Goal: Task Accomplishment & Management: Manage account settings

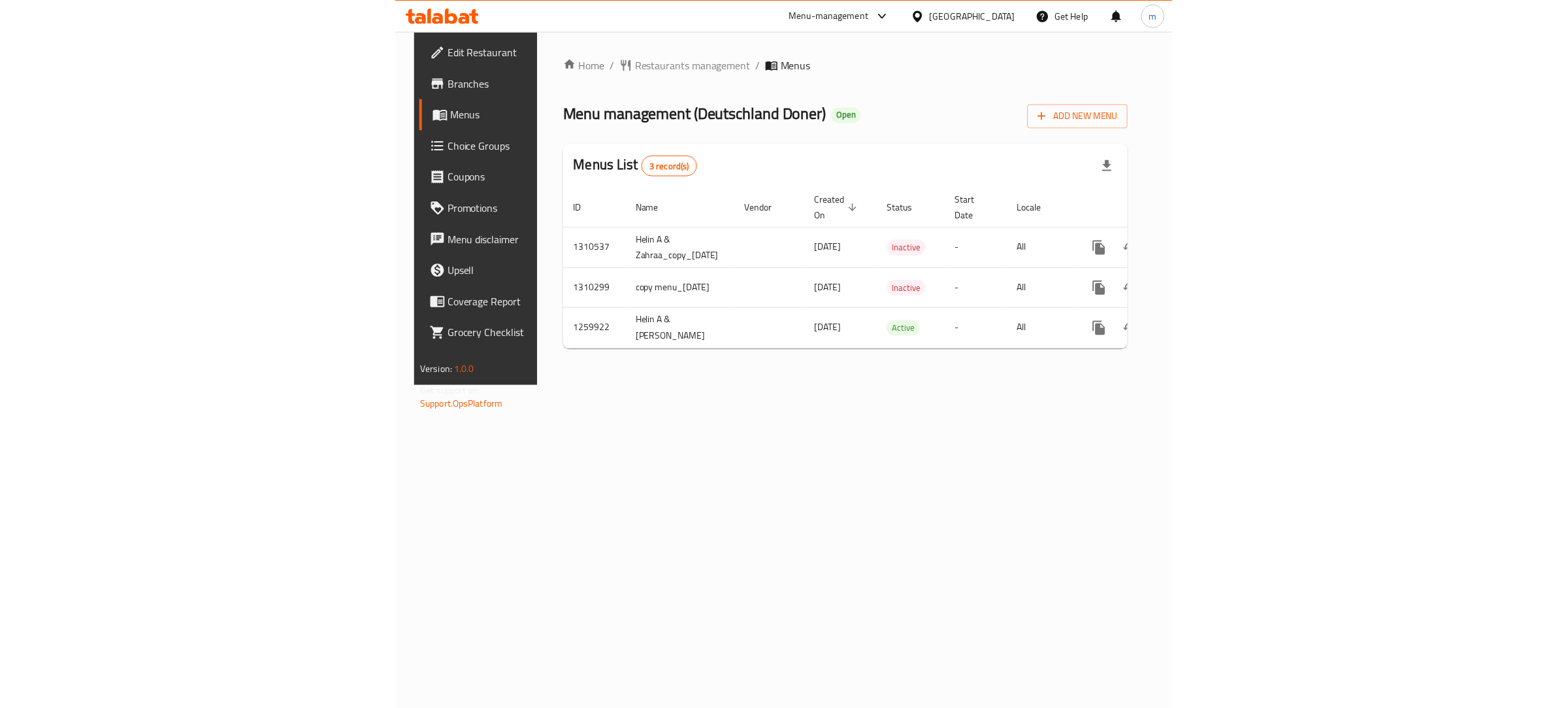
scroll to position [0, 80]
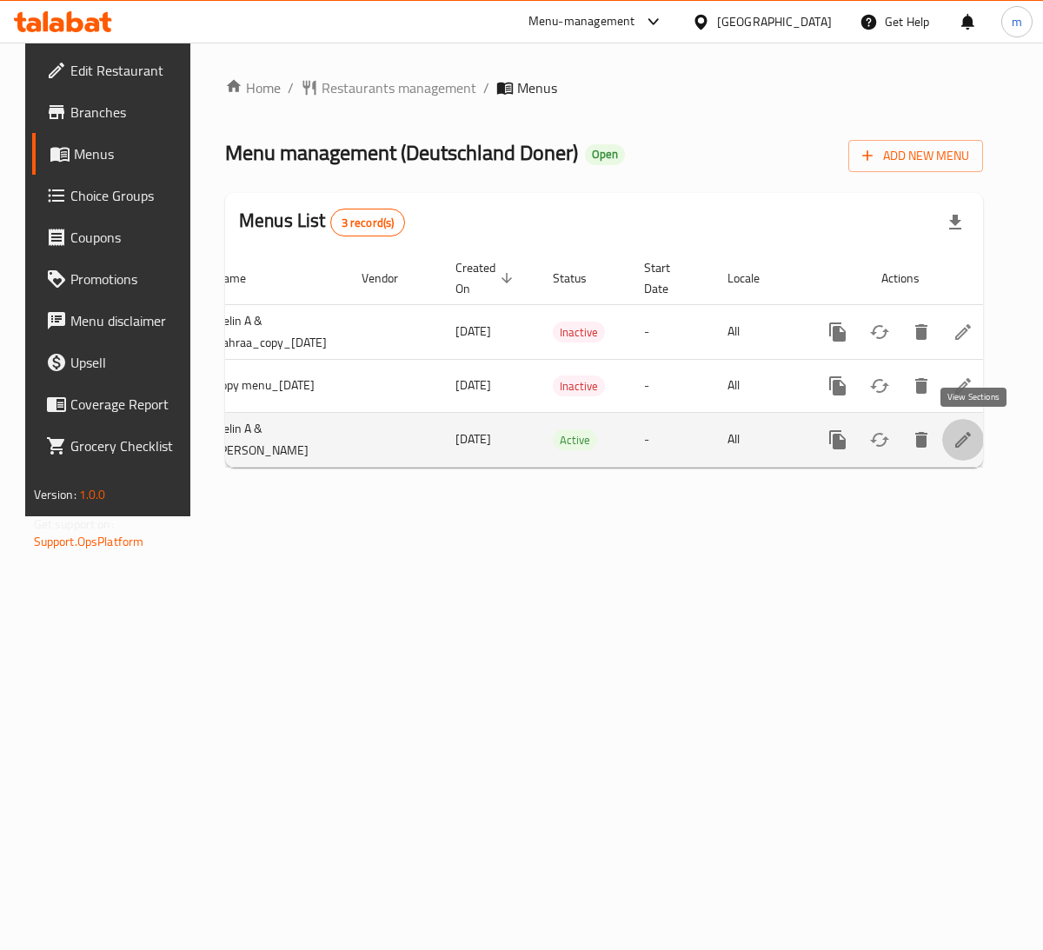
click at [974, 440] on icon "enhanced table" at bounding box center [963, 440] width 21 height 21
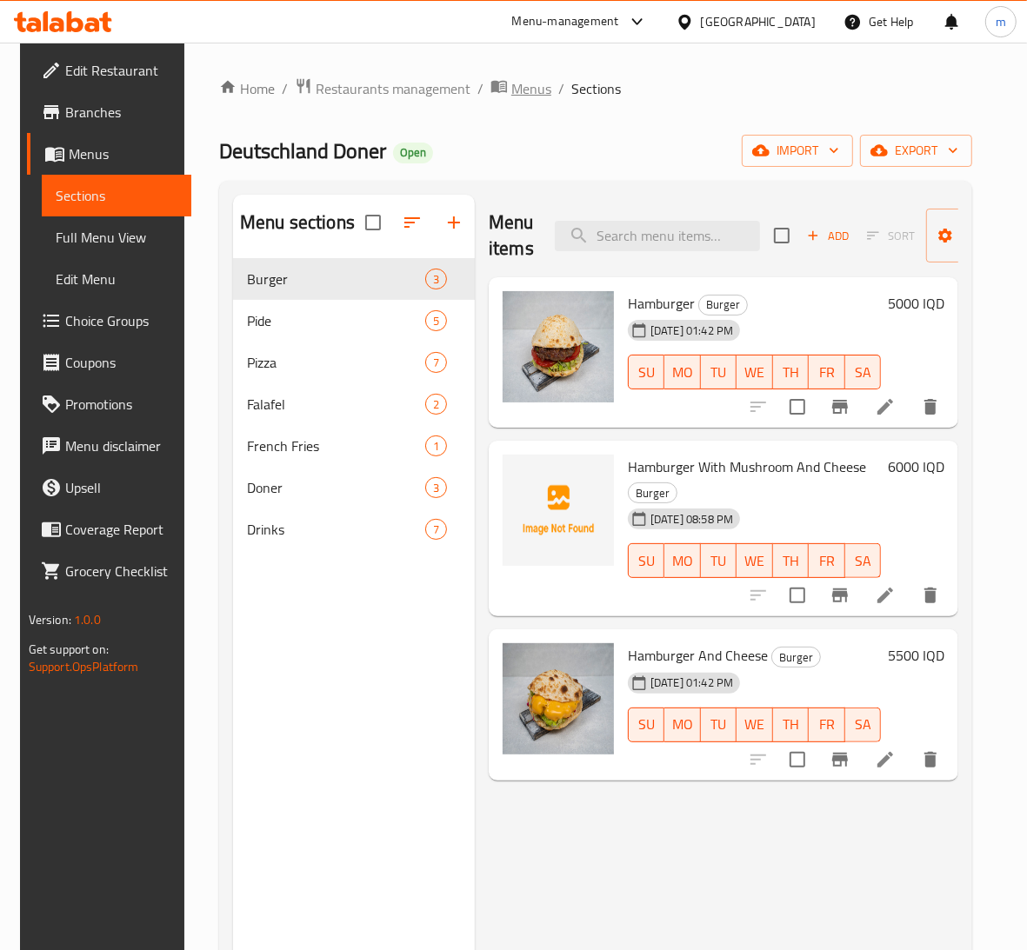
click at [514, 89] on span "Menus" at bounding box center [531, 88] width 40 height 21
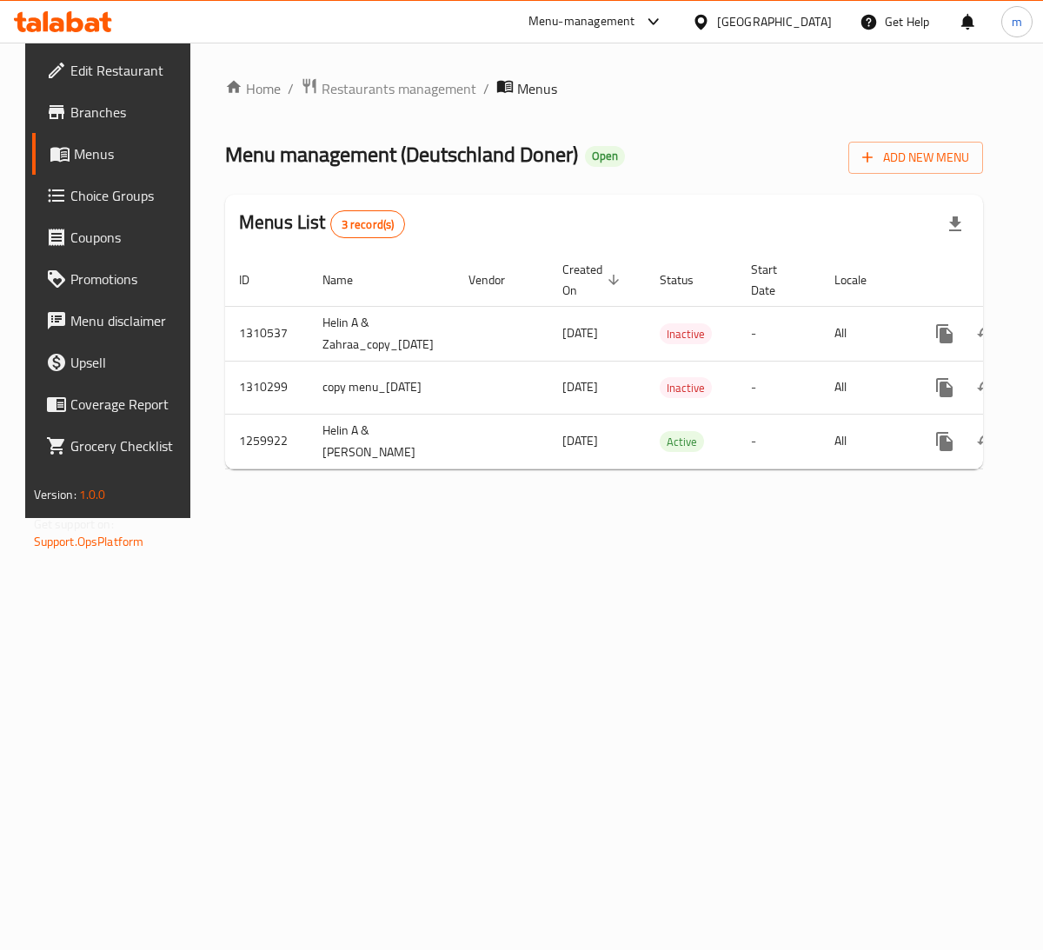
click at [462, 154] on span "Menu management ( Deutschland [PERSON_NAME] )" at bounding box center [401, 154] width 353 height 39
drag, startPoint x: 462, startPoint y: 154, endPoint x: 531, endPoint y: 161, distance: 69.9
click at [531, 161] on span "Menu management ( Deutschland [PERSON_NAME] )" at bounding box center [401, 154] width 353 height 39
copy span "Deutschland Doner"
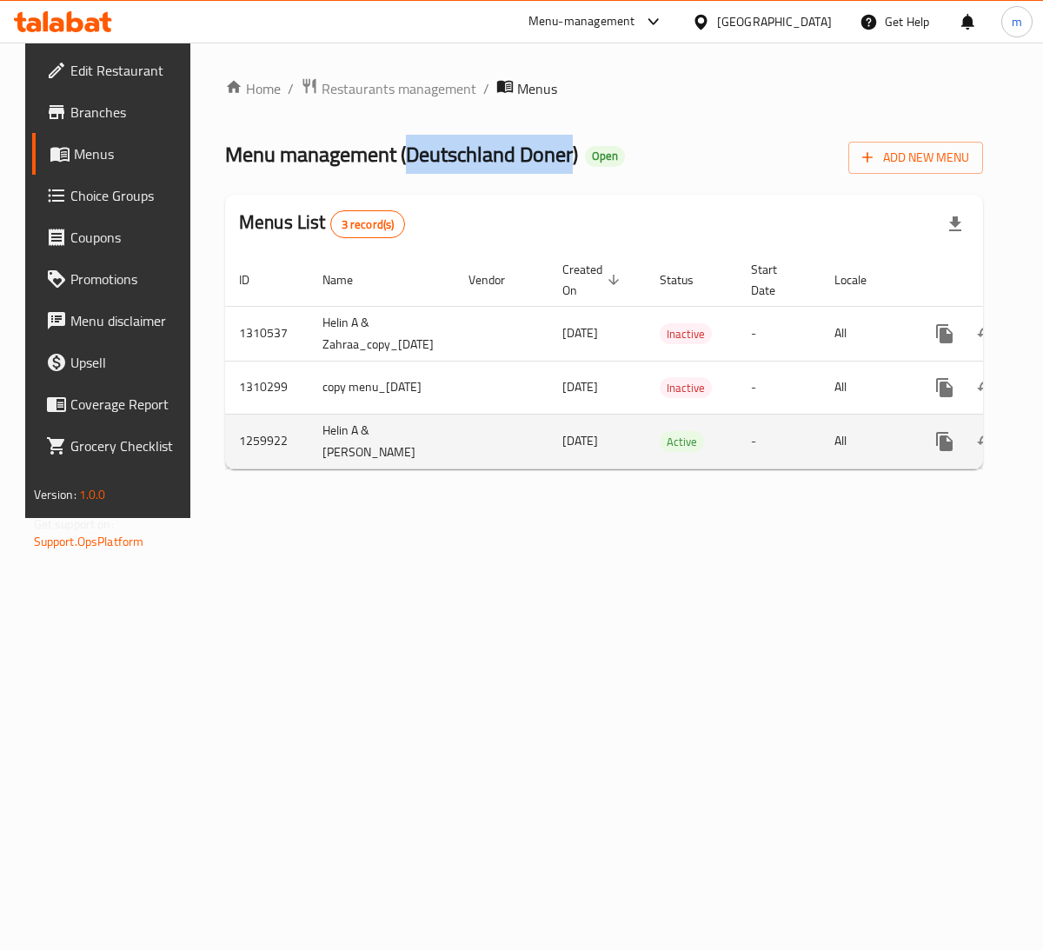
click at [949, 439] on icon "more" at bounding box center [944, 441] width 17 height 19
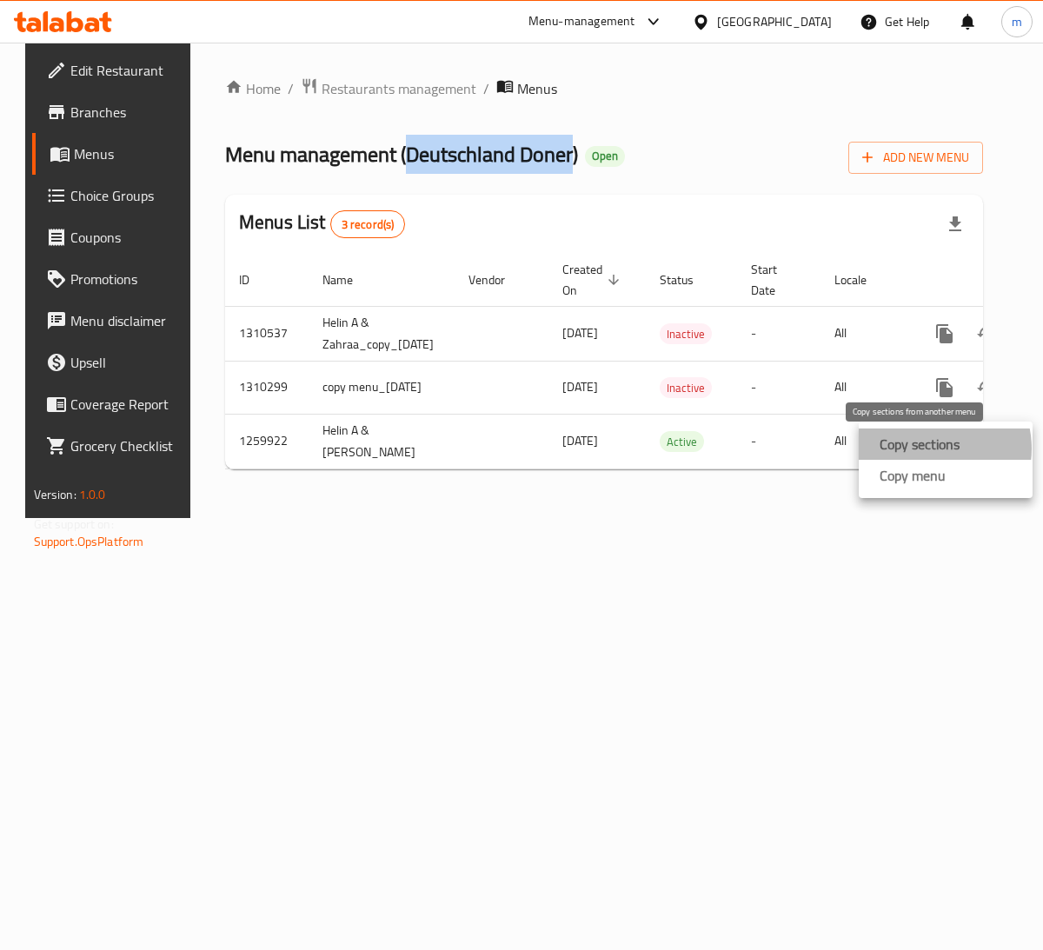
click at [928, 449] on strong "Copy sections" at bounding box center [920, 444] width 80 height 21
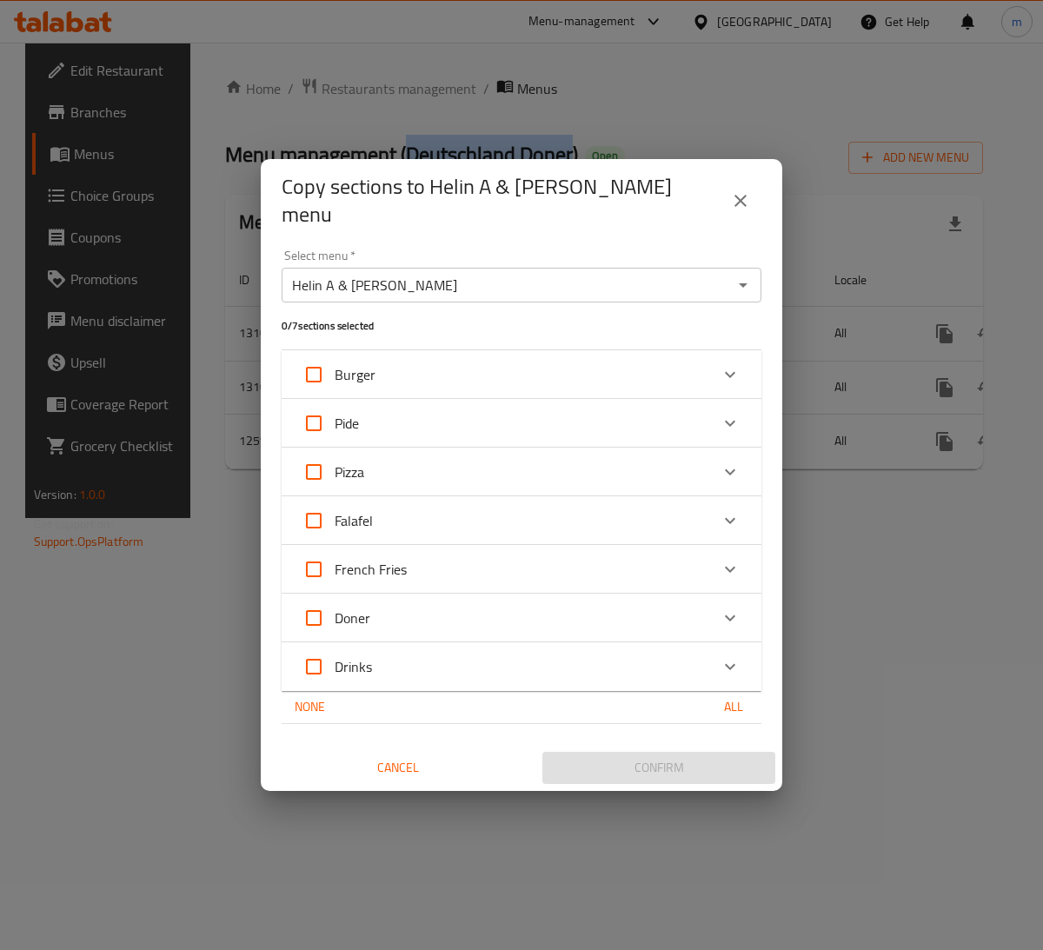
click at [739, 202] on icon "close" at bounding box center [741, 201] width 12 height 12
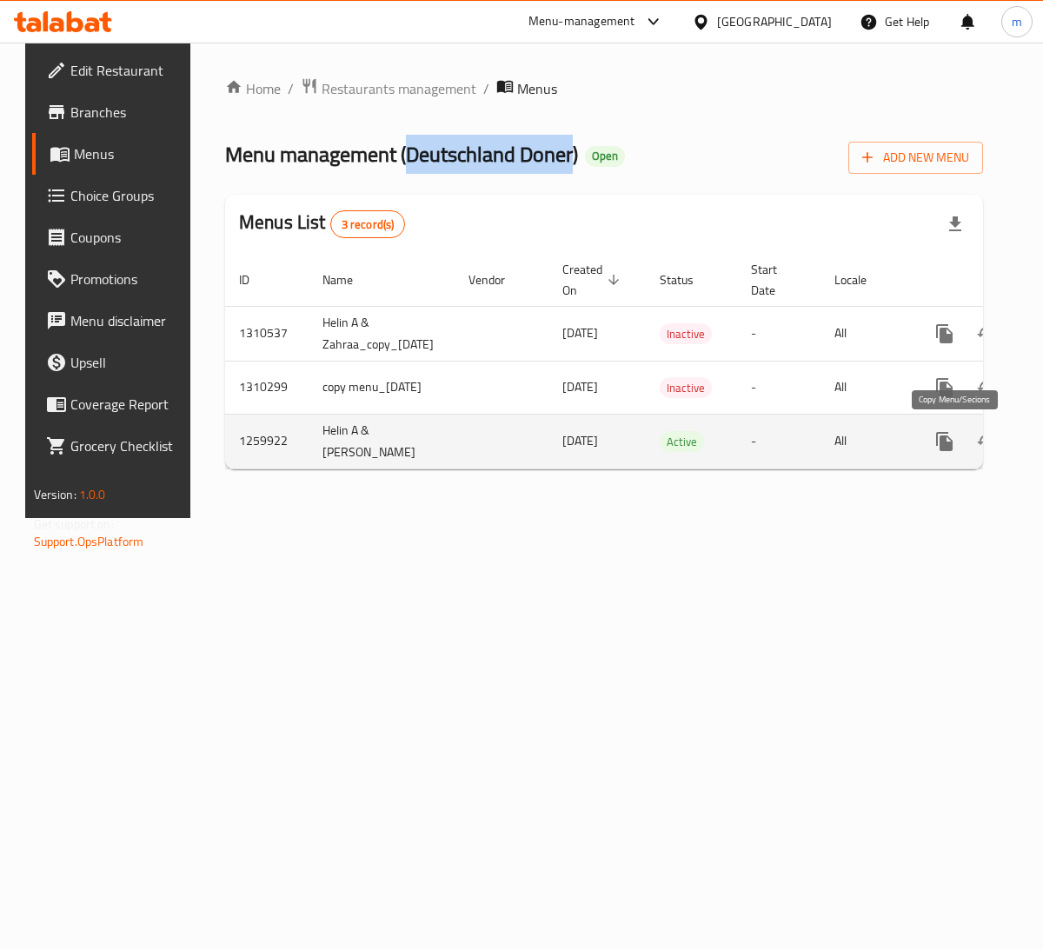
click at [956, 436] on icon "more" at bounding box center [945, 441] width 21 height 21
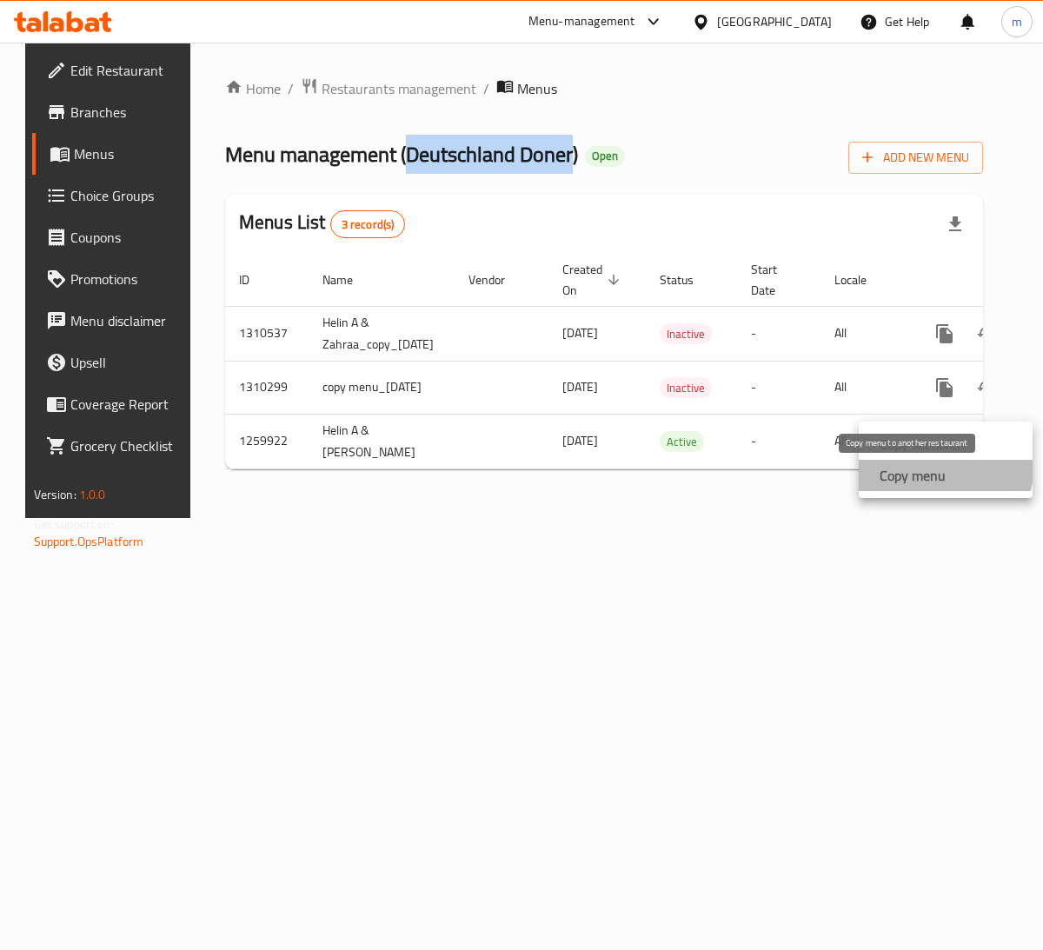
click at [931, 465] on strong "Copy menu" at bounding box center [913, 475] width 66 height 21
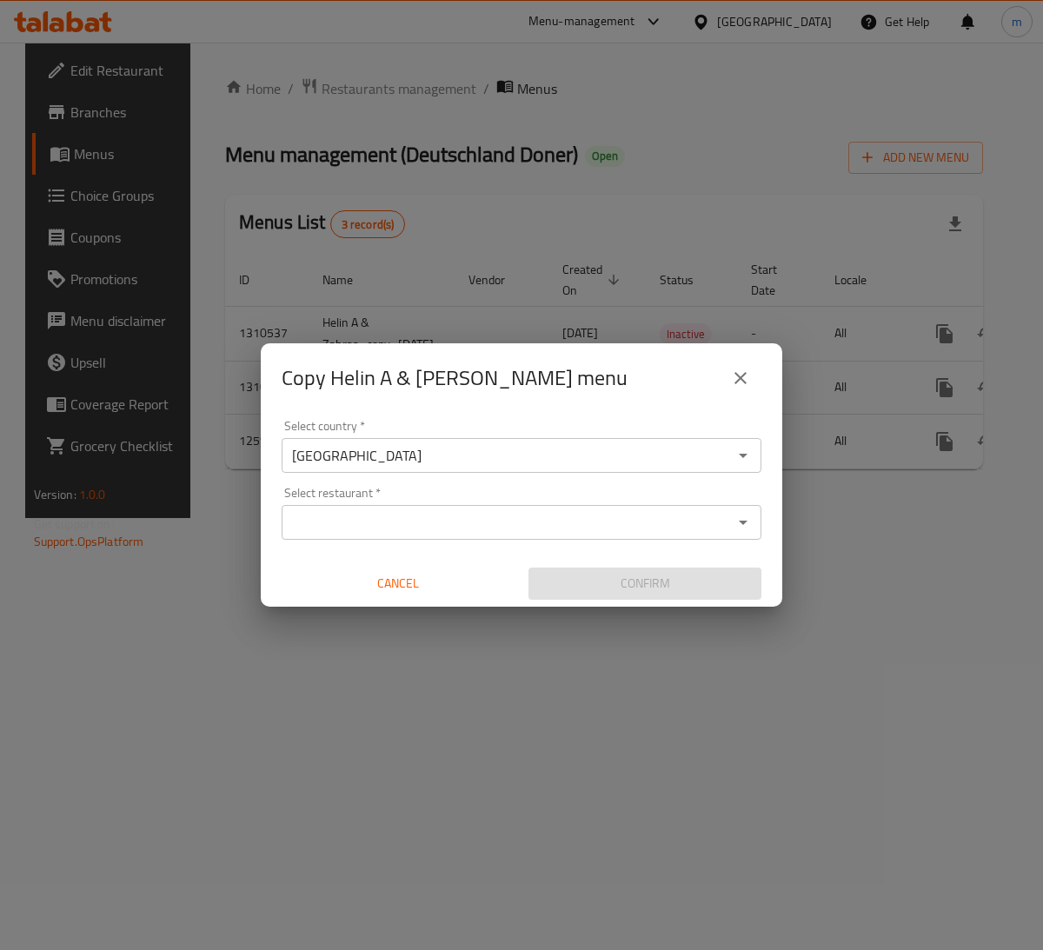
click at [313, 522] on input "Select restaurant   *" at bounding box center [507, 522] width 441 height 24
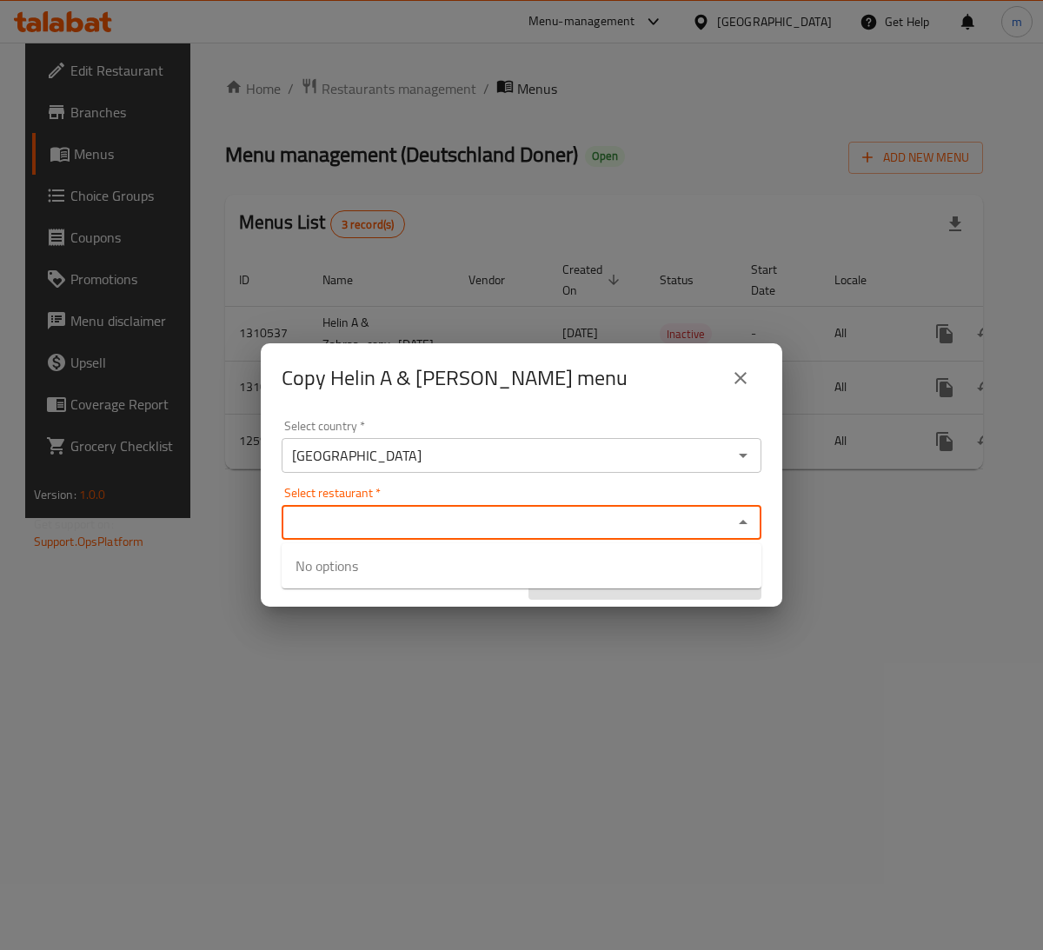
paste input "Deutschland Doner"
type input "Deutschland Doner"
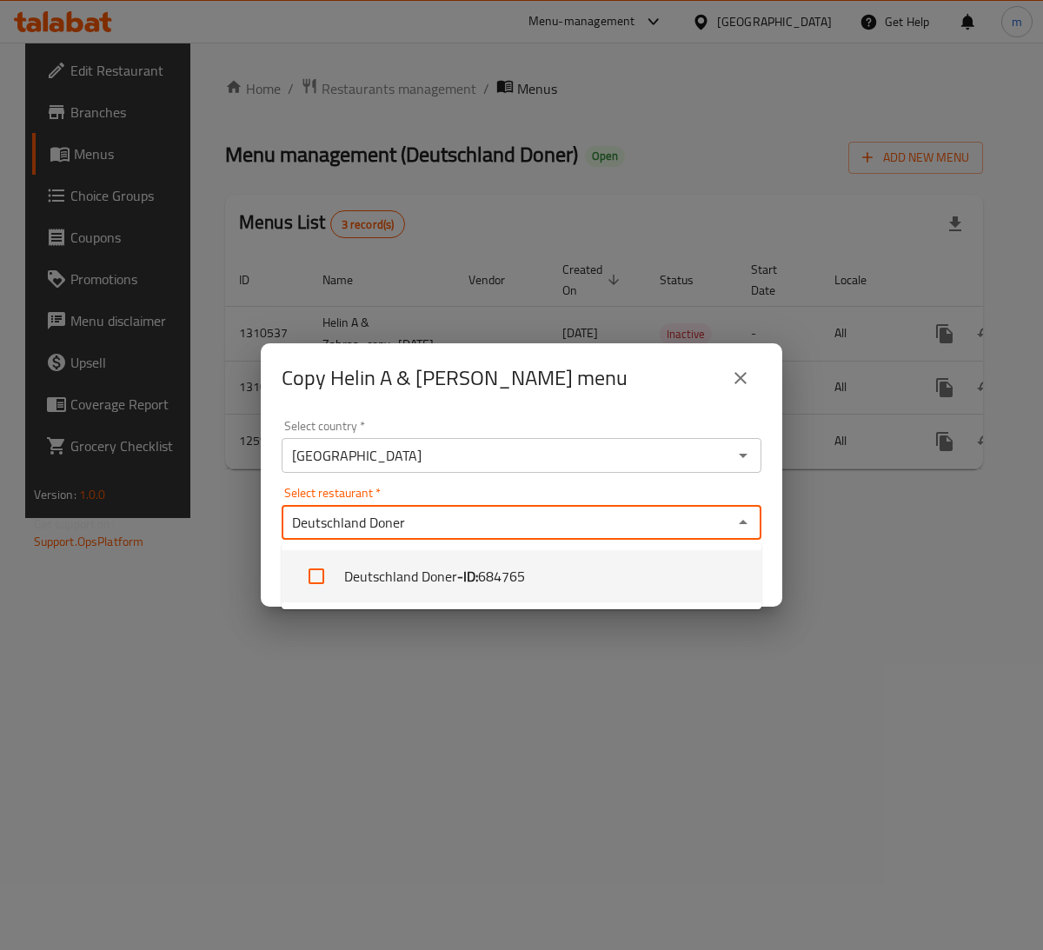
click at [342, 568] on li "Deutschland [PERSON_NAME] - ID: 684765" at bounding box center [522, 576] width 480 height 52
checkbox input "true"
click at [481, 496] on div "Select restaurant   * [GEOGRAPHIC_DATA] [PERSON_NAME] Select restaurant *" at bounding box center [522, 513] width 480 height 53
click at [742, 517] on icon "Close" at bounding box center [743, 522] width 21 height 21
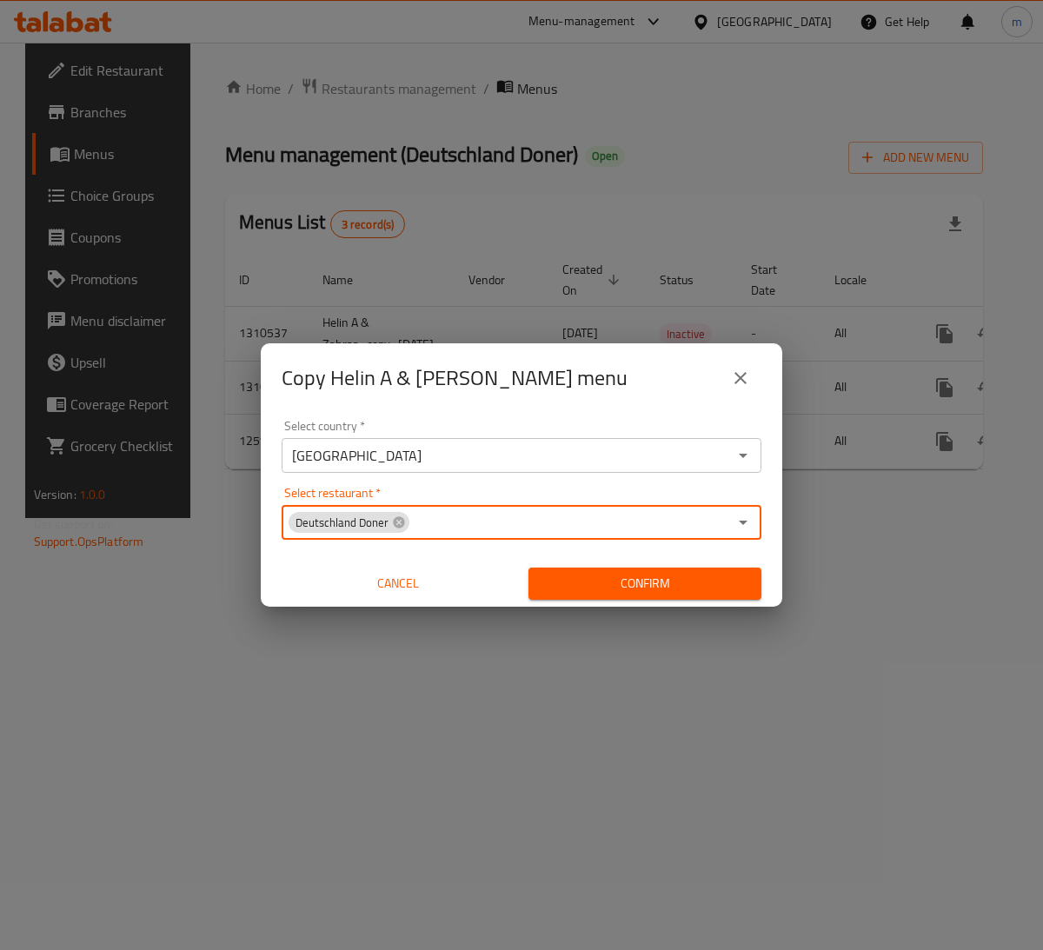
click at [646, 581] on span "Confirm" at bounding box center [645, 584] width 205 height 22
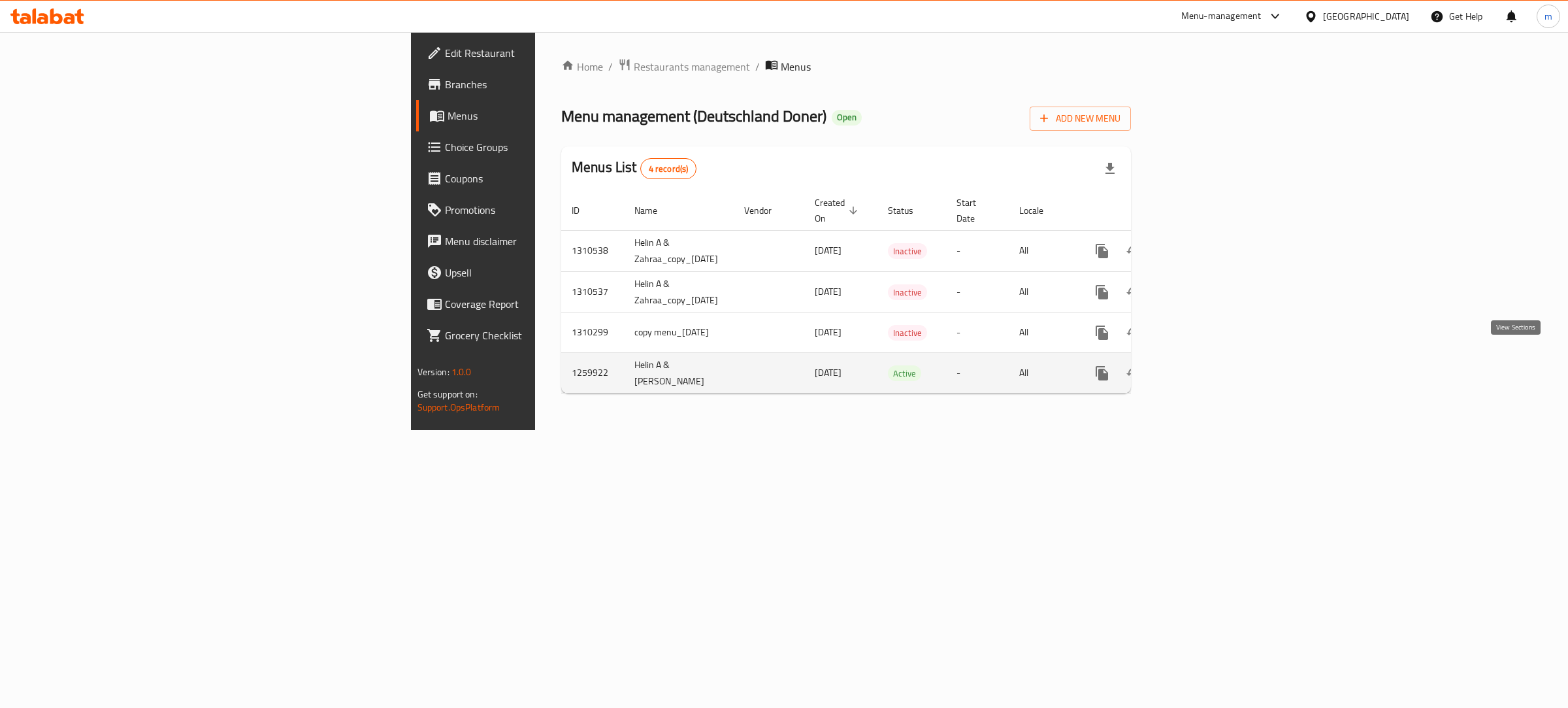
click at [783, 365] on icon "enhanced table" at bounding box center [1196, 373] width 16 height 16
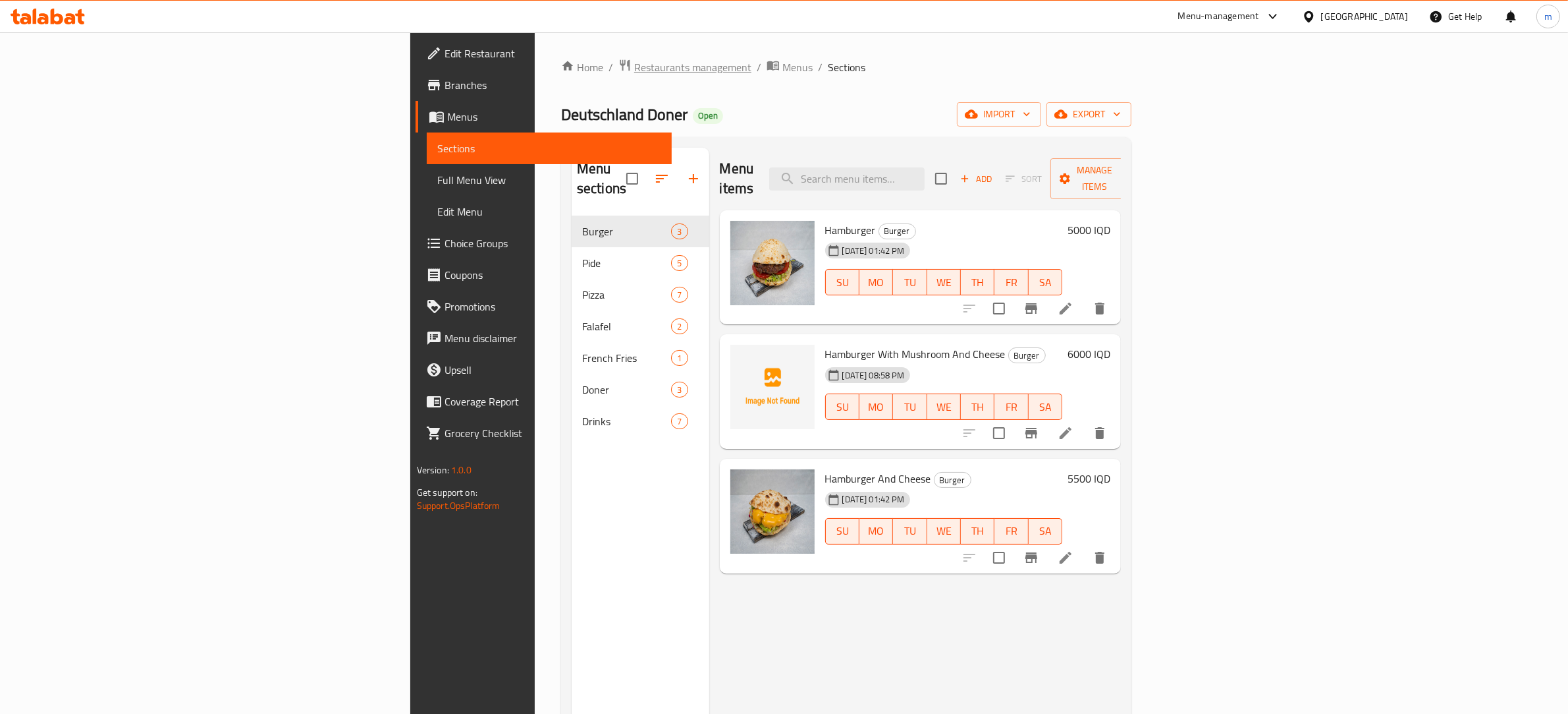
click at [634, 67] on span "Restaurants management" at bounding box center [692, 67] width 117 height 16
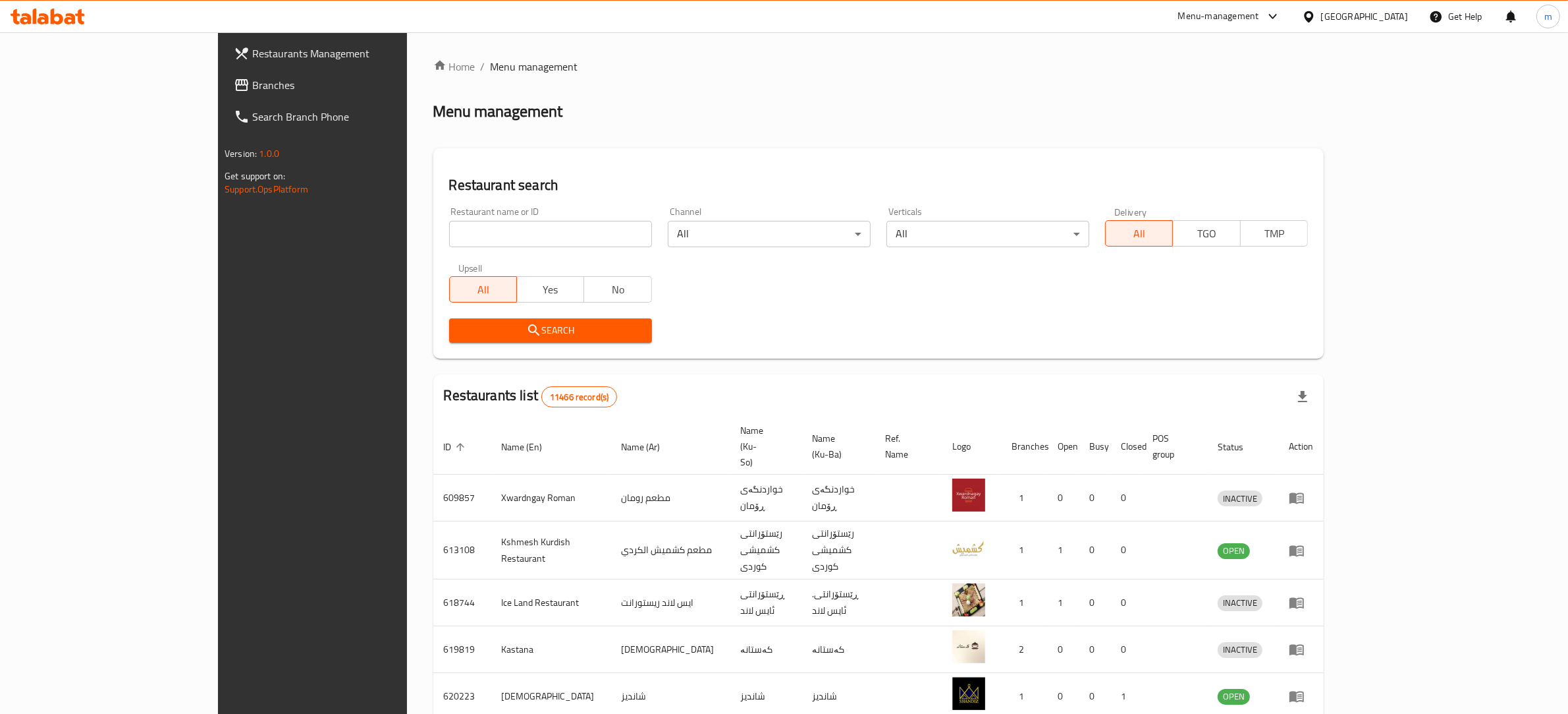
click at [449, 235] on input "search" at bounding box center [551, 233] width 203 height 27
paste input "647759"
type input "647759"
click button "Search" at bounding box center [551, 330] width 203 height 24
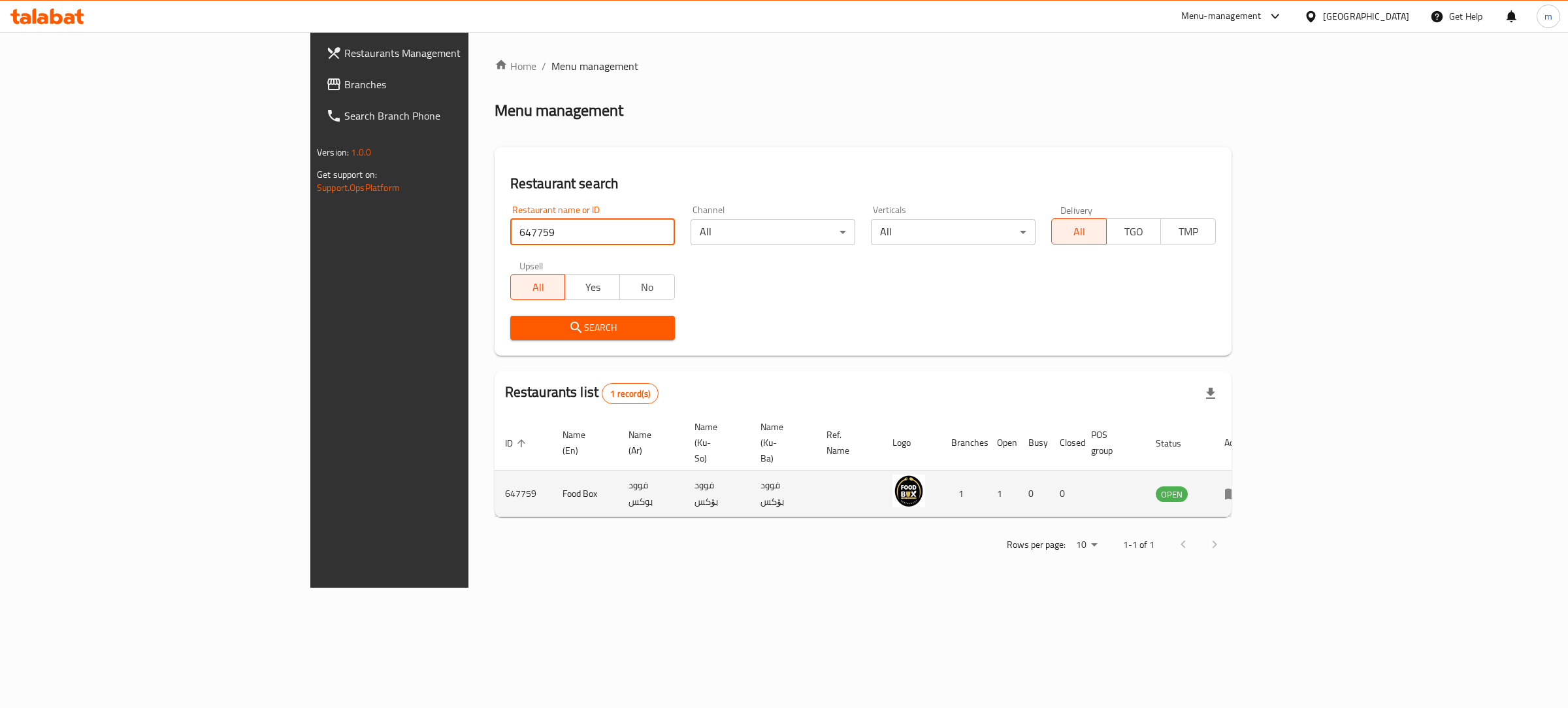
click at [783, 475] on td "enhanced table" at bounding box center [1236, 494] width 45 height 47
click at [783, 489] on icon "enhanced table" at bounding box center [1231, 494] width 14 height 11
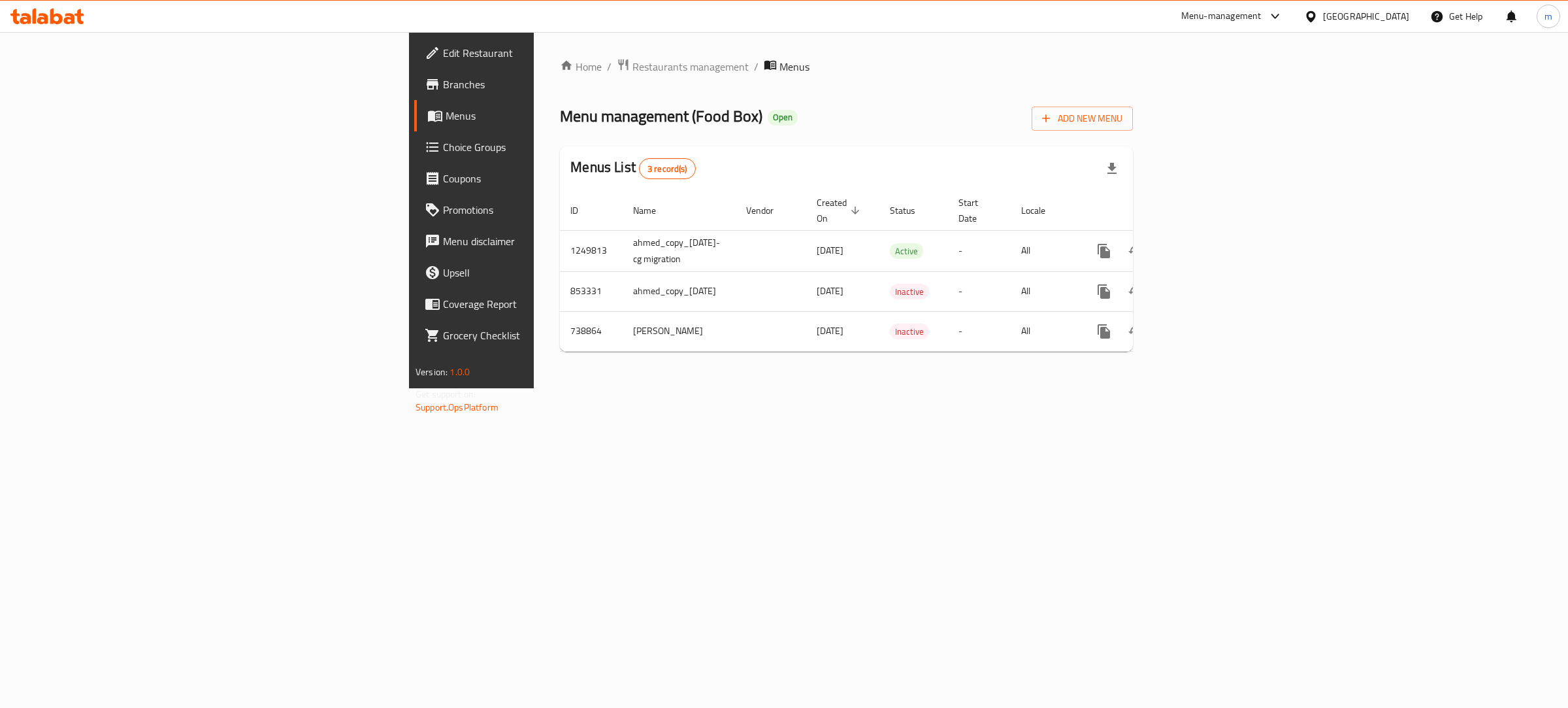
click at [443, 88] on span "Branches" at bounding box center [551, 84] width 218 height 16
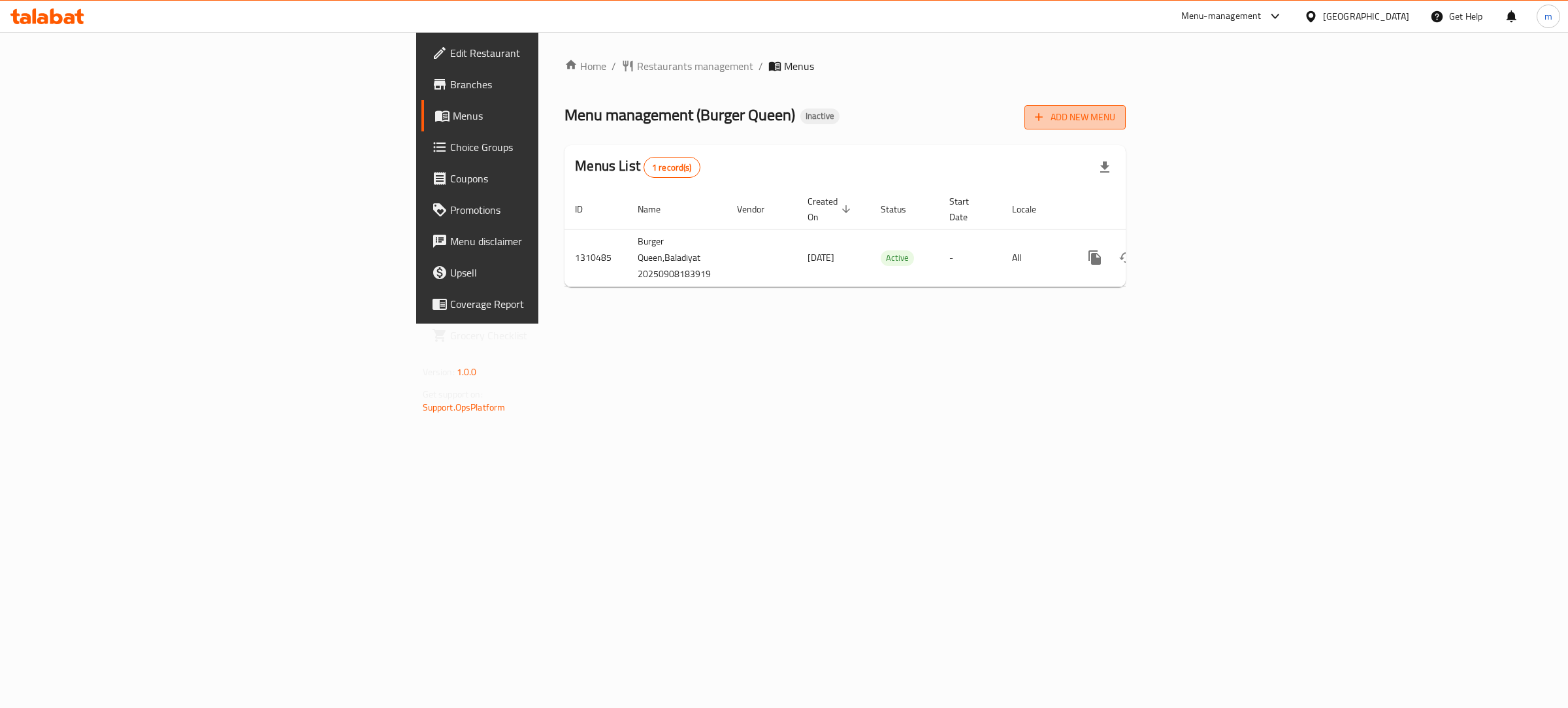
click at [1115, 113] on span "Add New Menu" at bounding box center [1074, 117] width 80 height 17
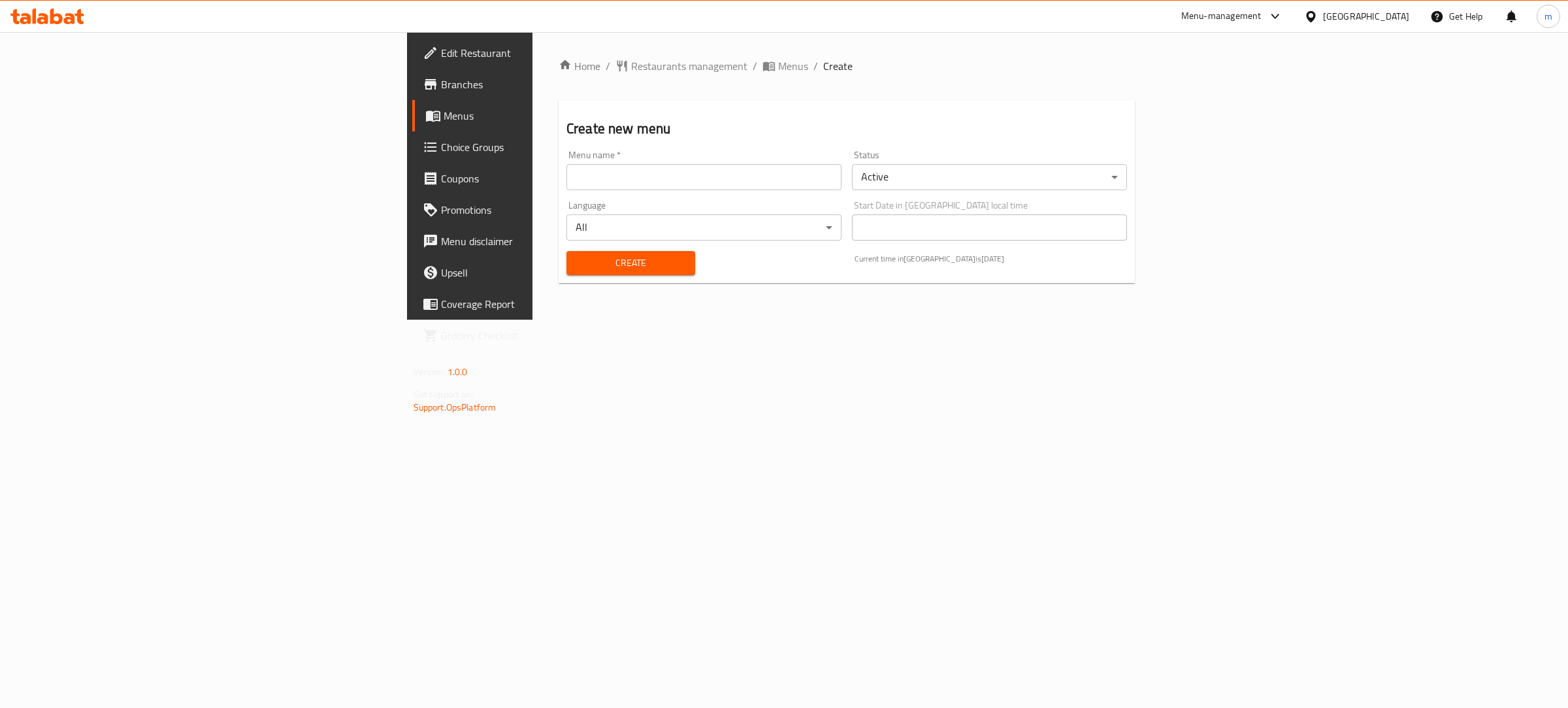
click at [702, 182] on input "text" at bounding box center [704, 177] width 275 height 26
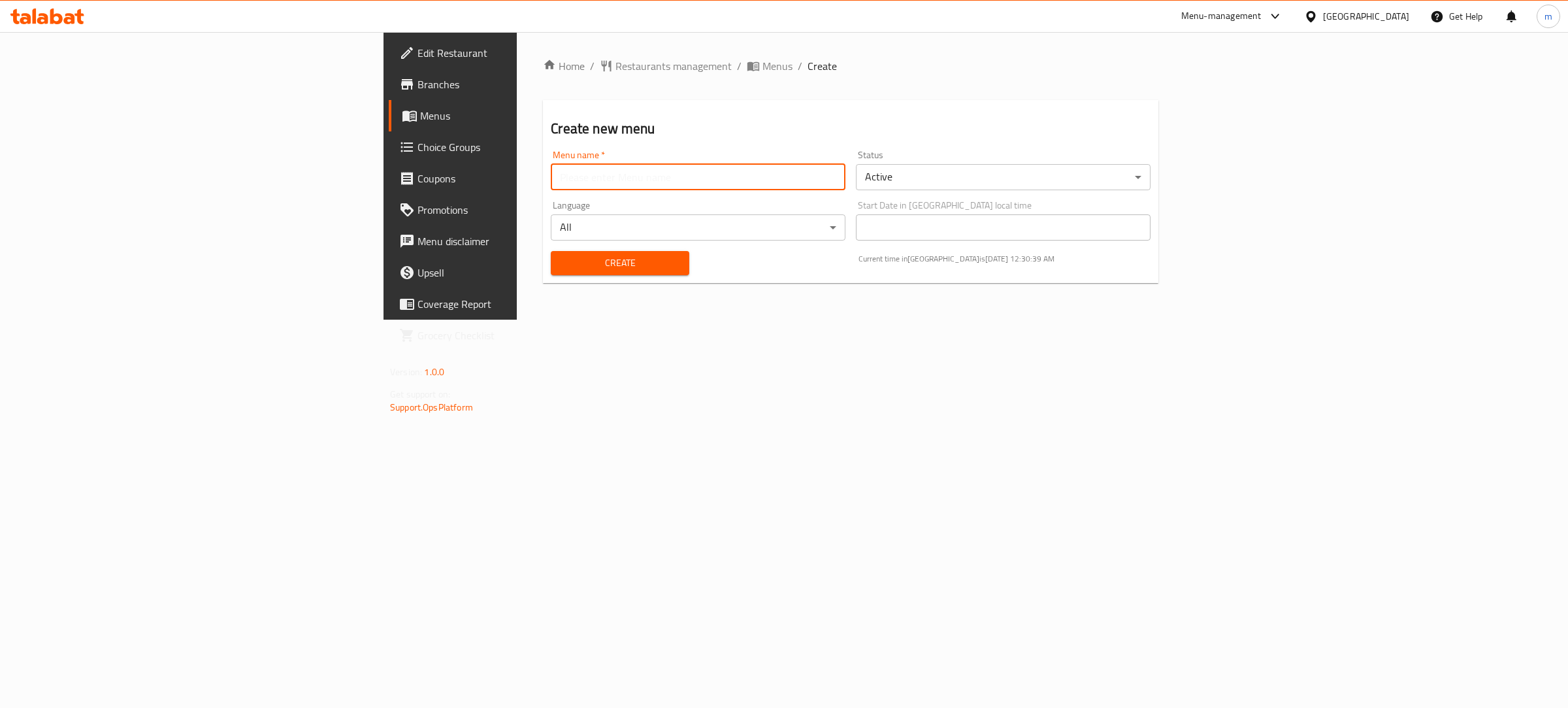
type input "Mohammed Sabir"
click at [561, 263] on span "Create" at bounding box center [620, 263] width 117 height 17
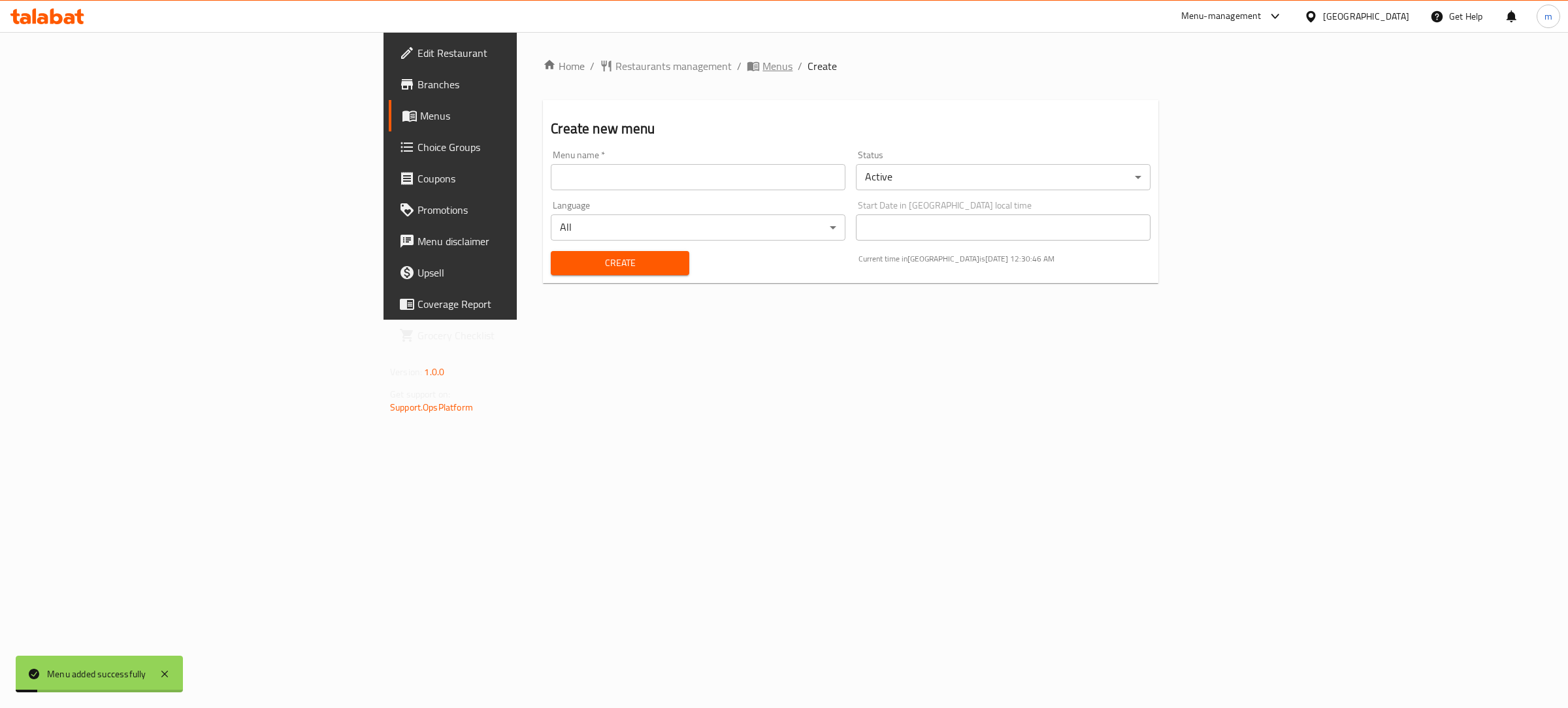
click at [763, 62] on span "Menus" at bounding box center [778, 65] width 30 height 16
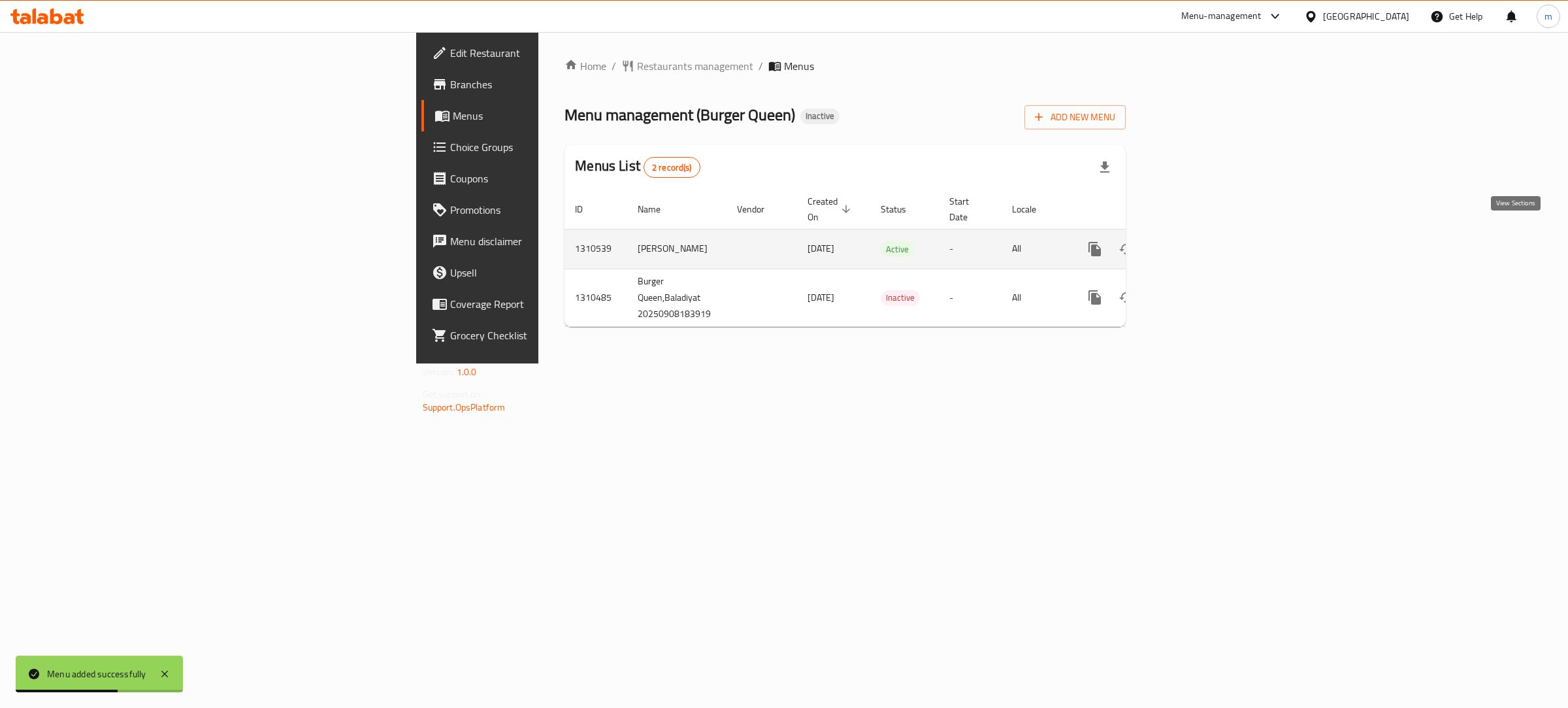
click at [1195, 243] on icon "enhanced table" at bounding box center [1189, 249] width 12 height 12
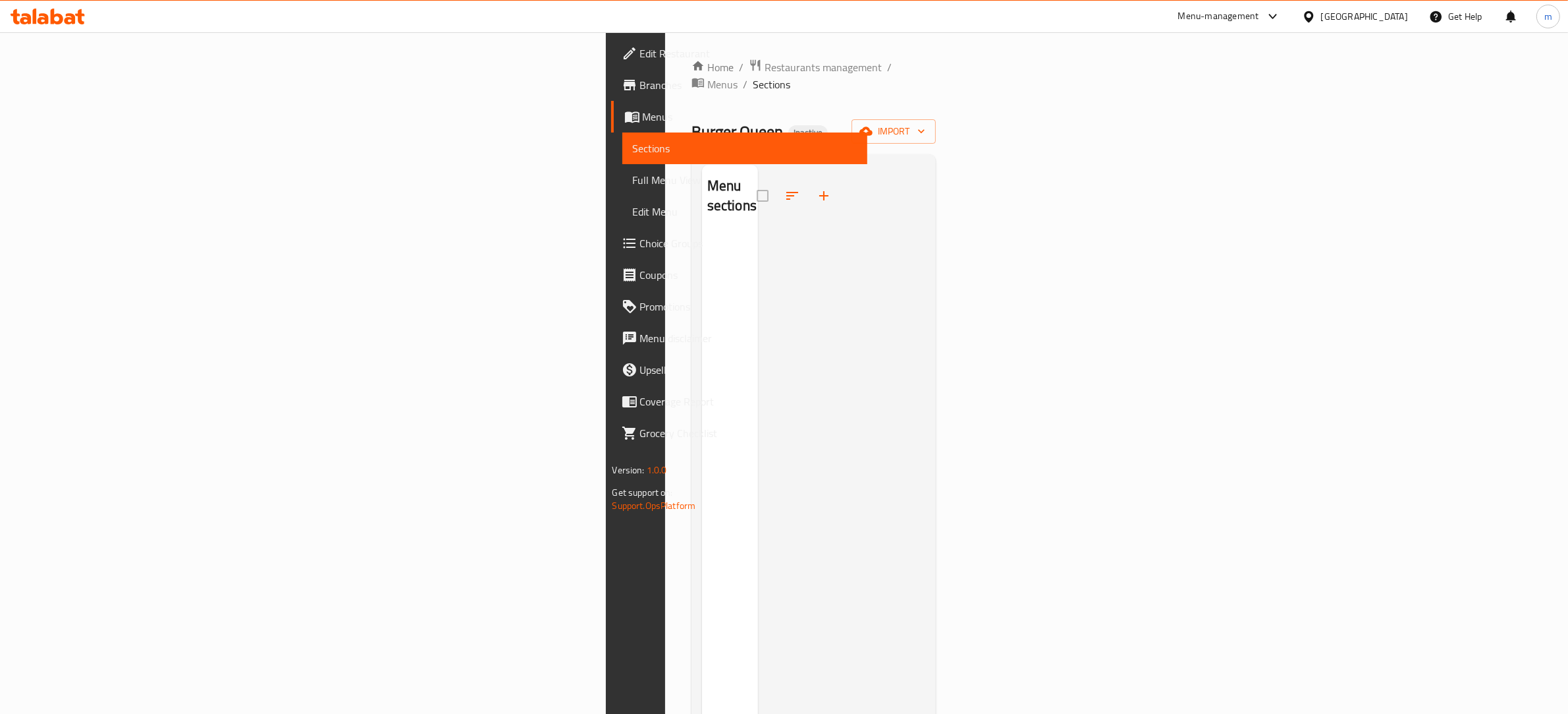
click at [702, 259] on div "Menu sections" at bounding box center [730, 521] width 56 height 714
click at [707, 77] on span "Menus" at bounding box center [723, 84] width 30 height 16
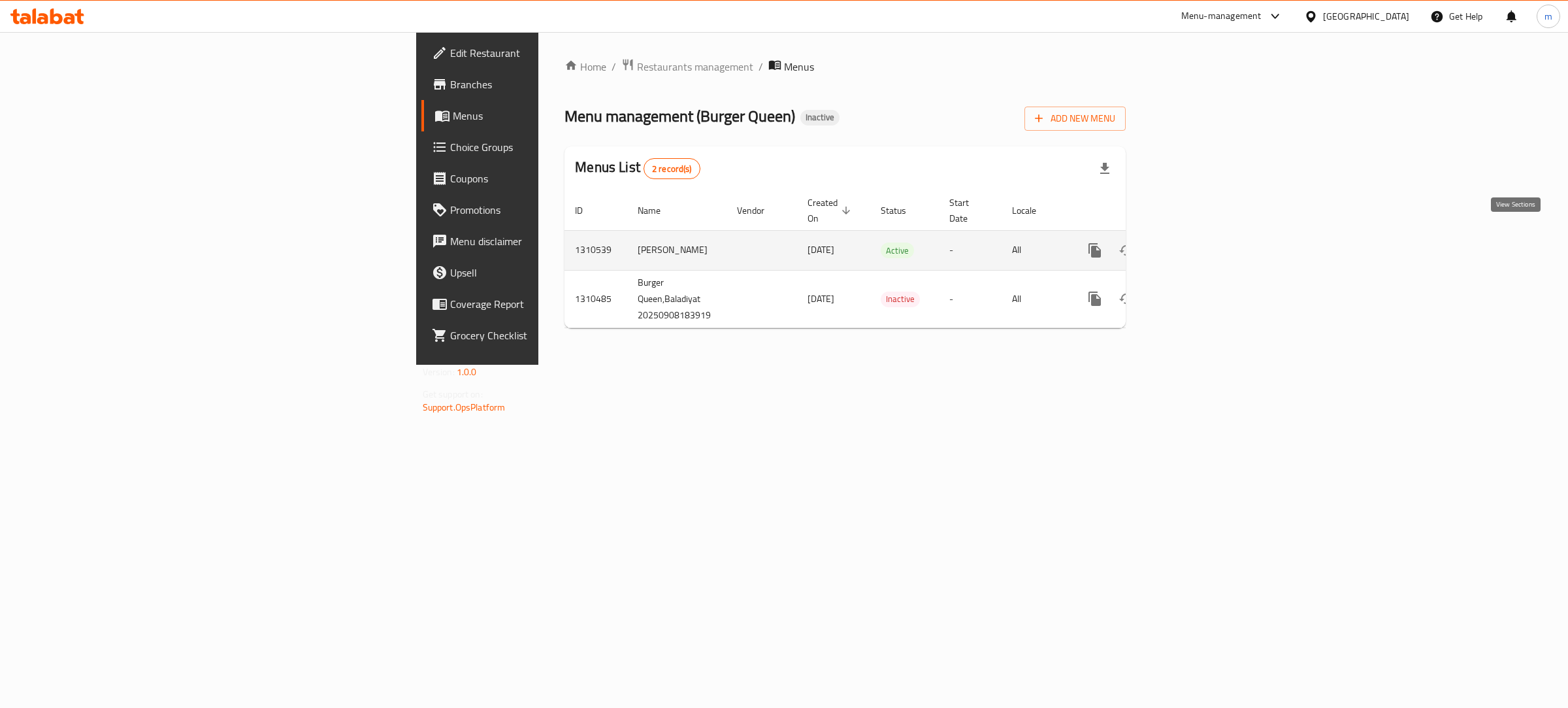
click at [1195, 244] on icon "enhanced table" at bounding box center [1189, 250] width 12 height 12
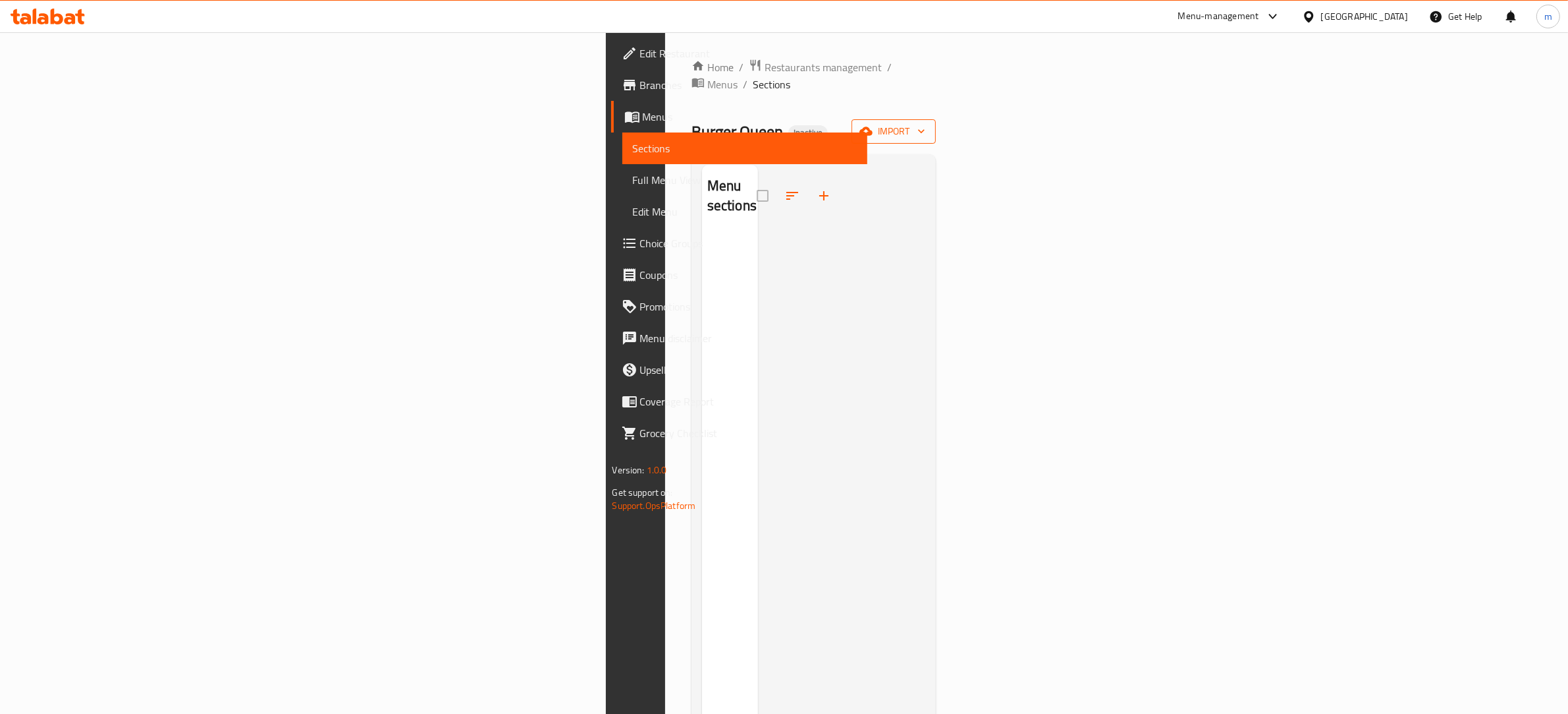
click at [873, 127] on icon "button" at bounding box center [866, 131] width 13 height 8
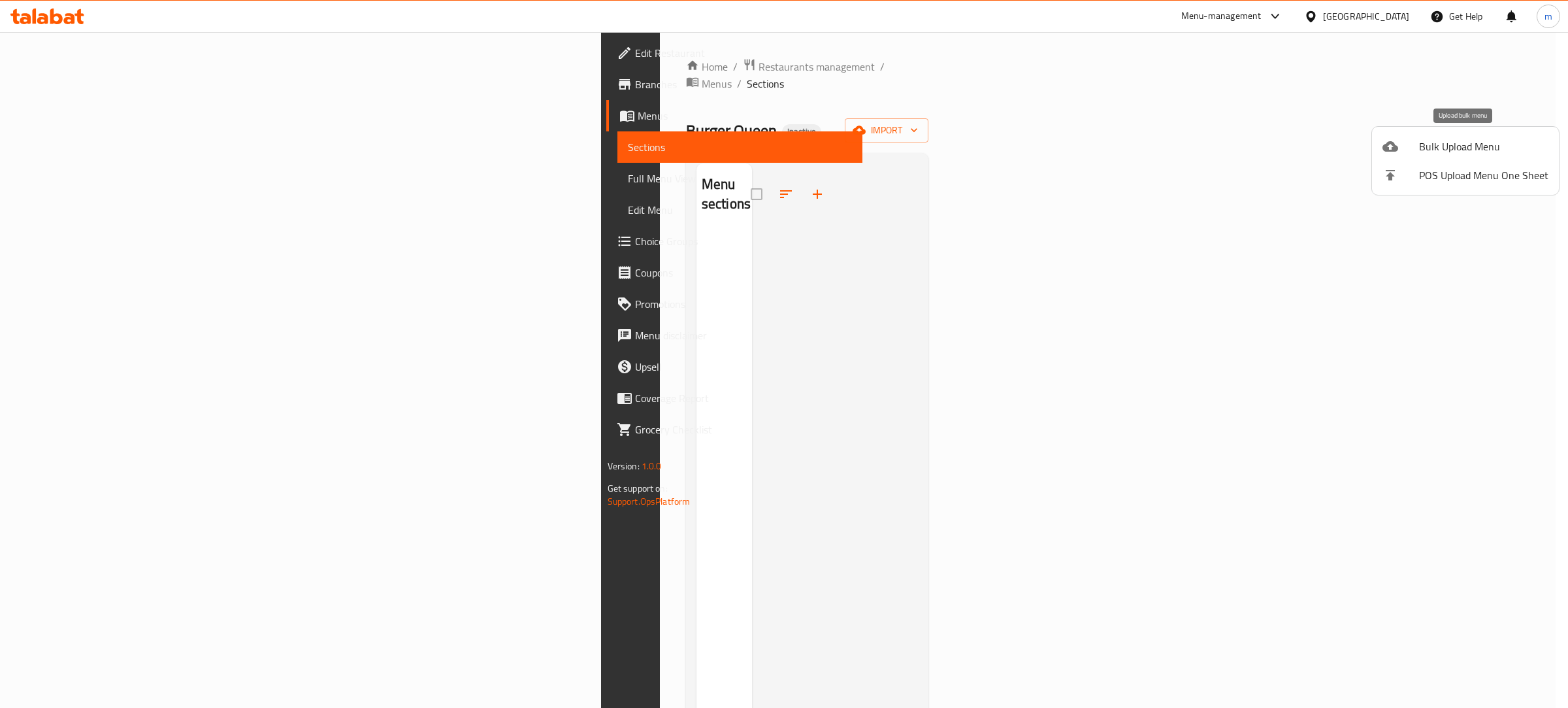
click at [1458, 146] on span "Bulk Upload Menu" at bounding box center [1483, 146] width 129 height 16
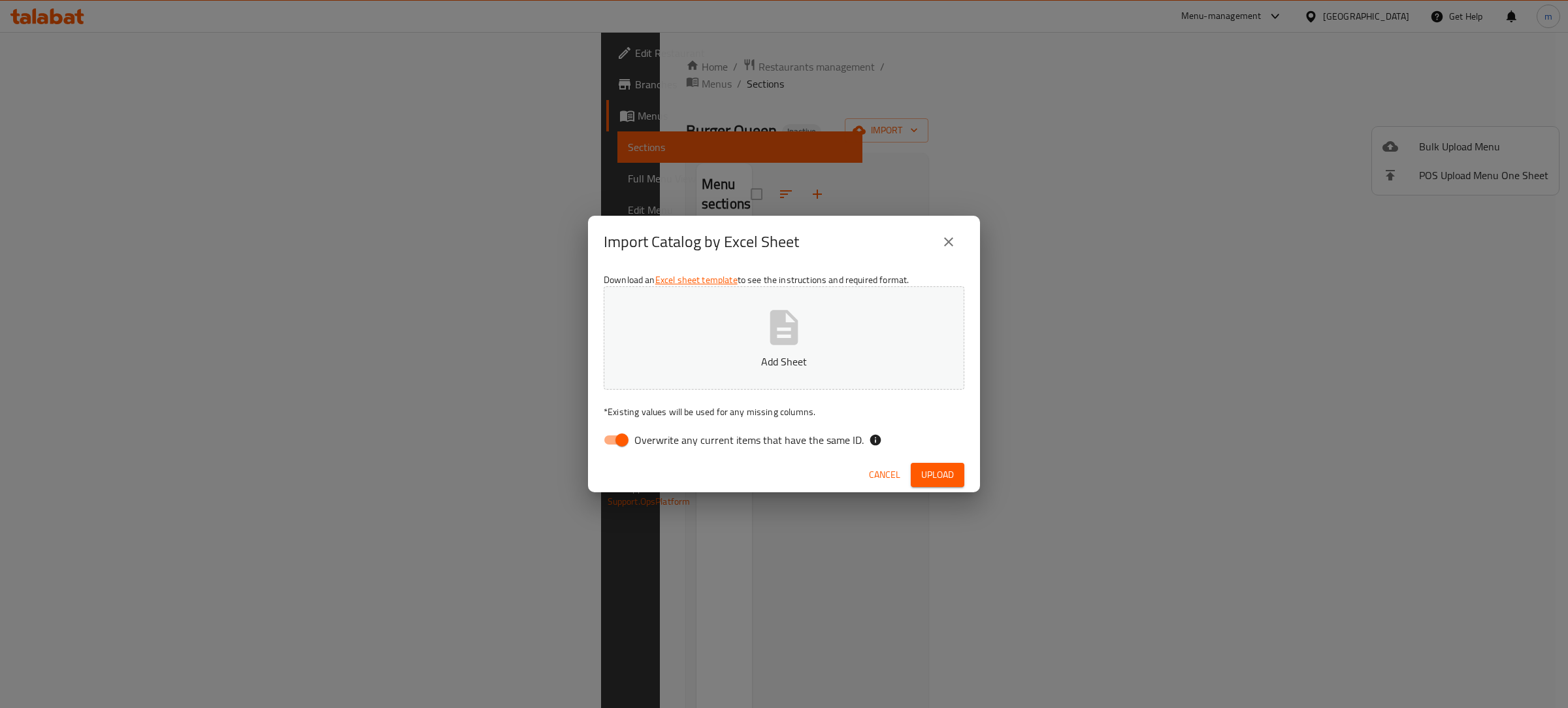
drag, startPoint x: 612, startPoint y: 433, endPoint x: 708, endPoint y: 381, distance: 109.2
click at [618, 433] on input "Overwrite any current items that have the same ID." at bounding box center [621, 440] width 74 height 25
checkbox input "false"
click at [778, 328] on icon "button" at bounding box center [784, 327] width 28 height 35
click at [939, 470] on span "Upload" at bounding box center [937, 475] width 32 height 17
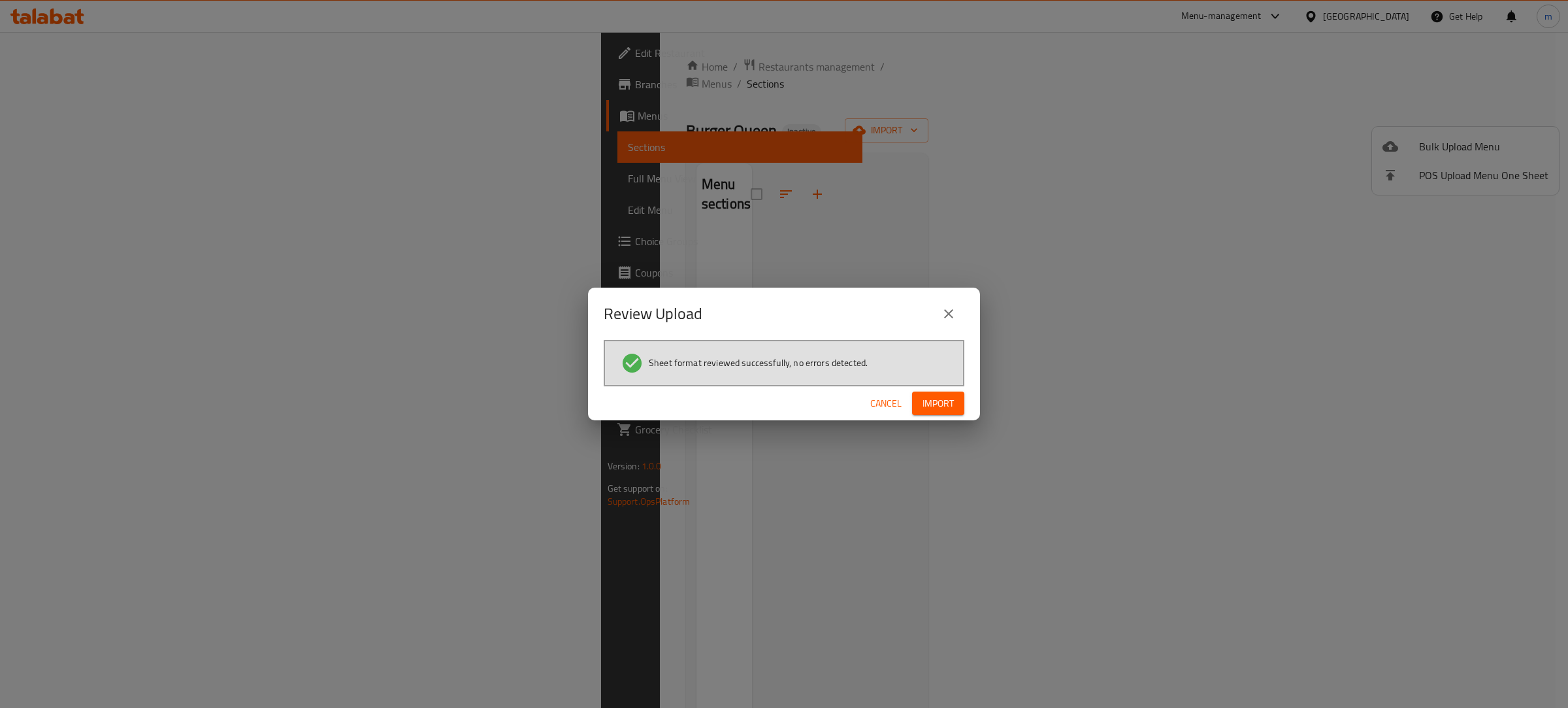
click at [948, 402] on span "Import" at bounding box center [938, 404] width 32 height 17
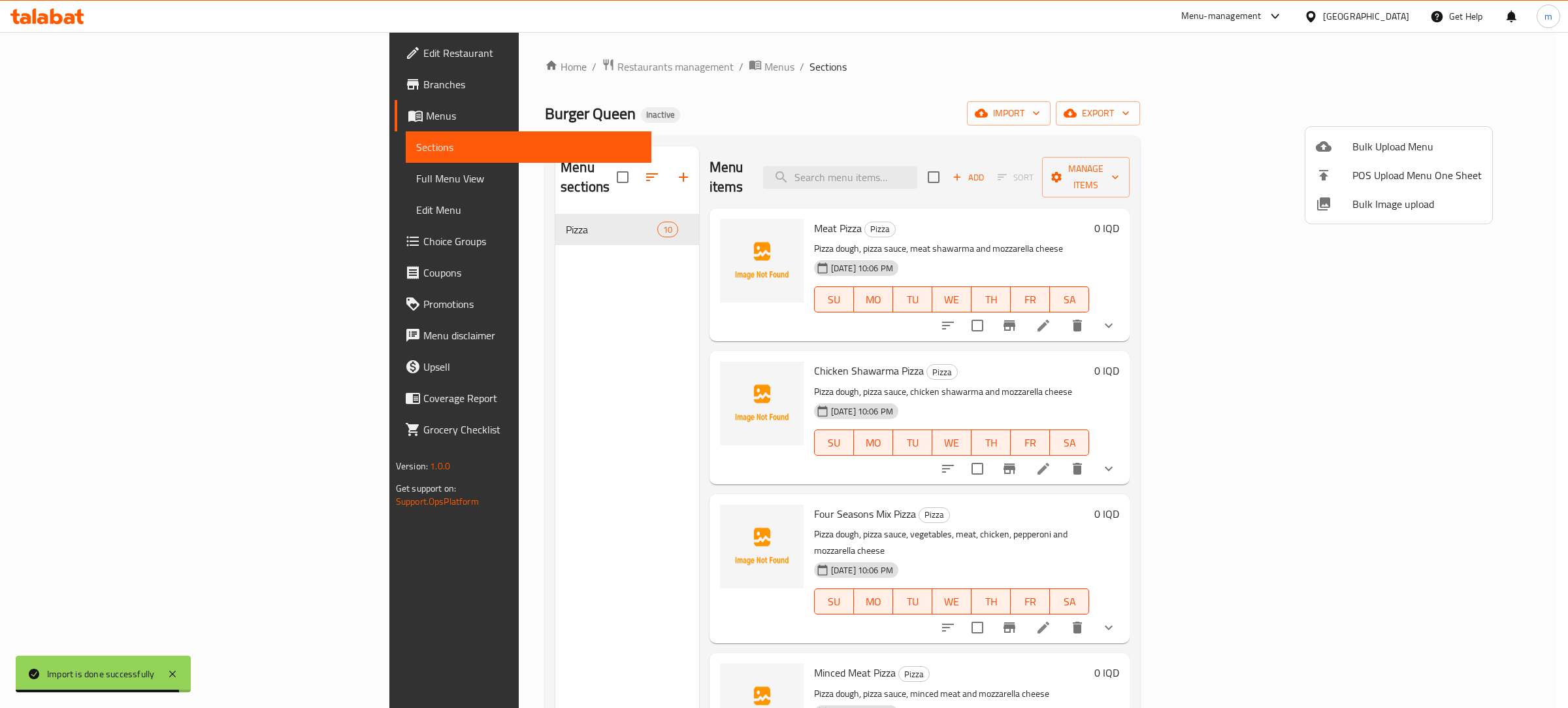
click at [853, 446] on div at bounding box center [784, 354] width 1568 height 708
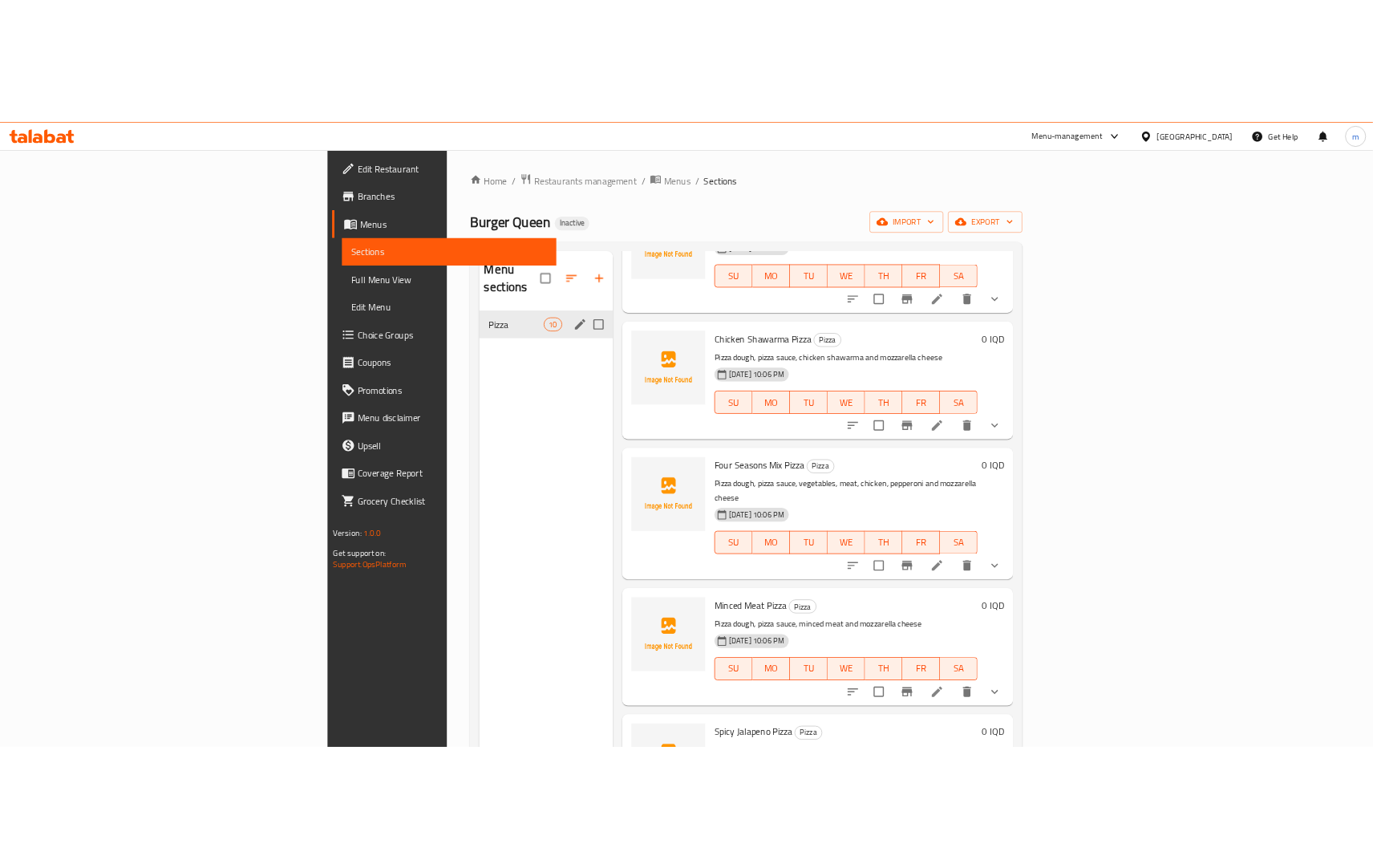
scroll to position [87, 0]
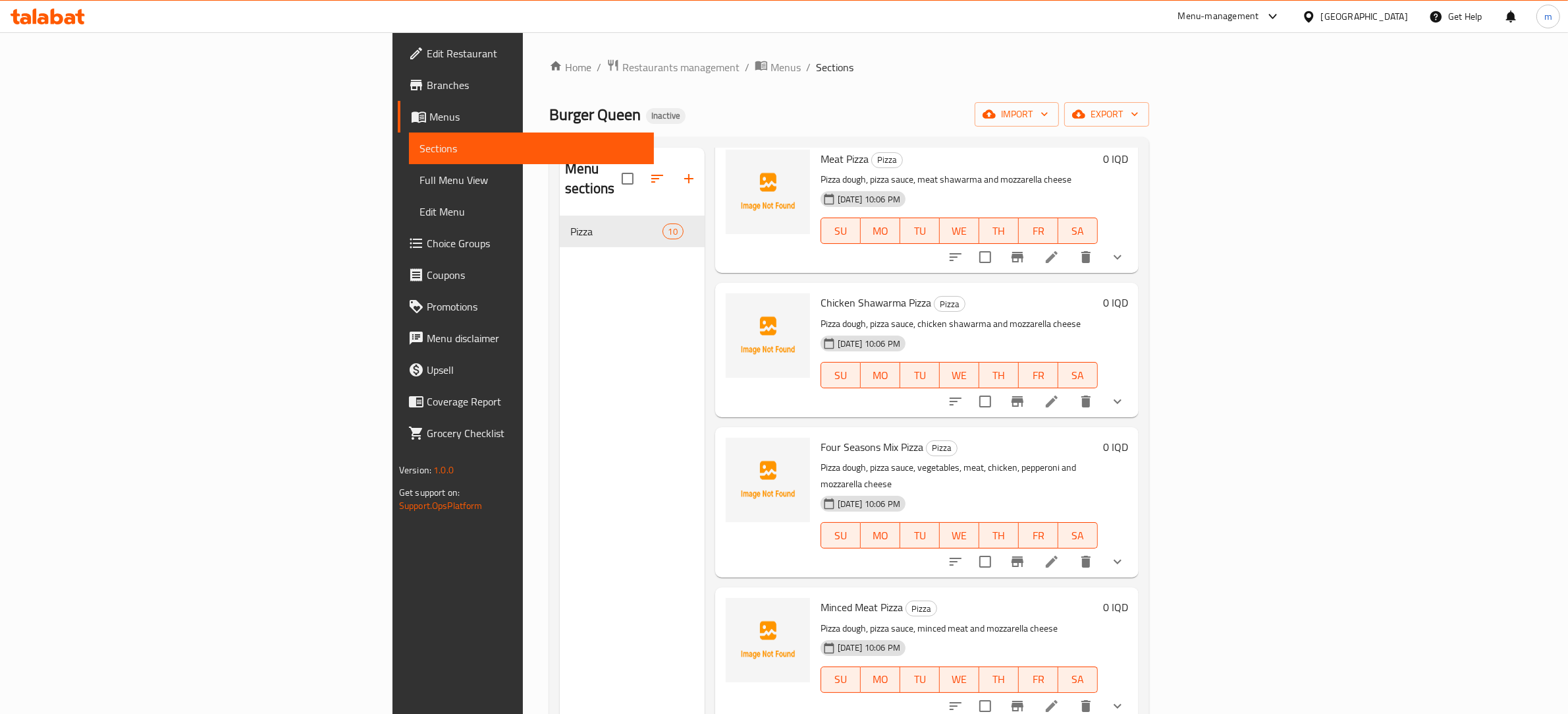
click at [420, 177] on span "Full Menu View" at bounding box center [532, 180] width 224 height 16
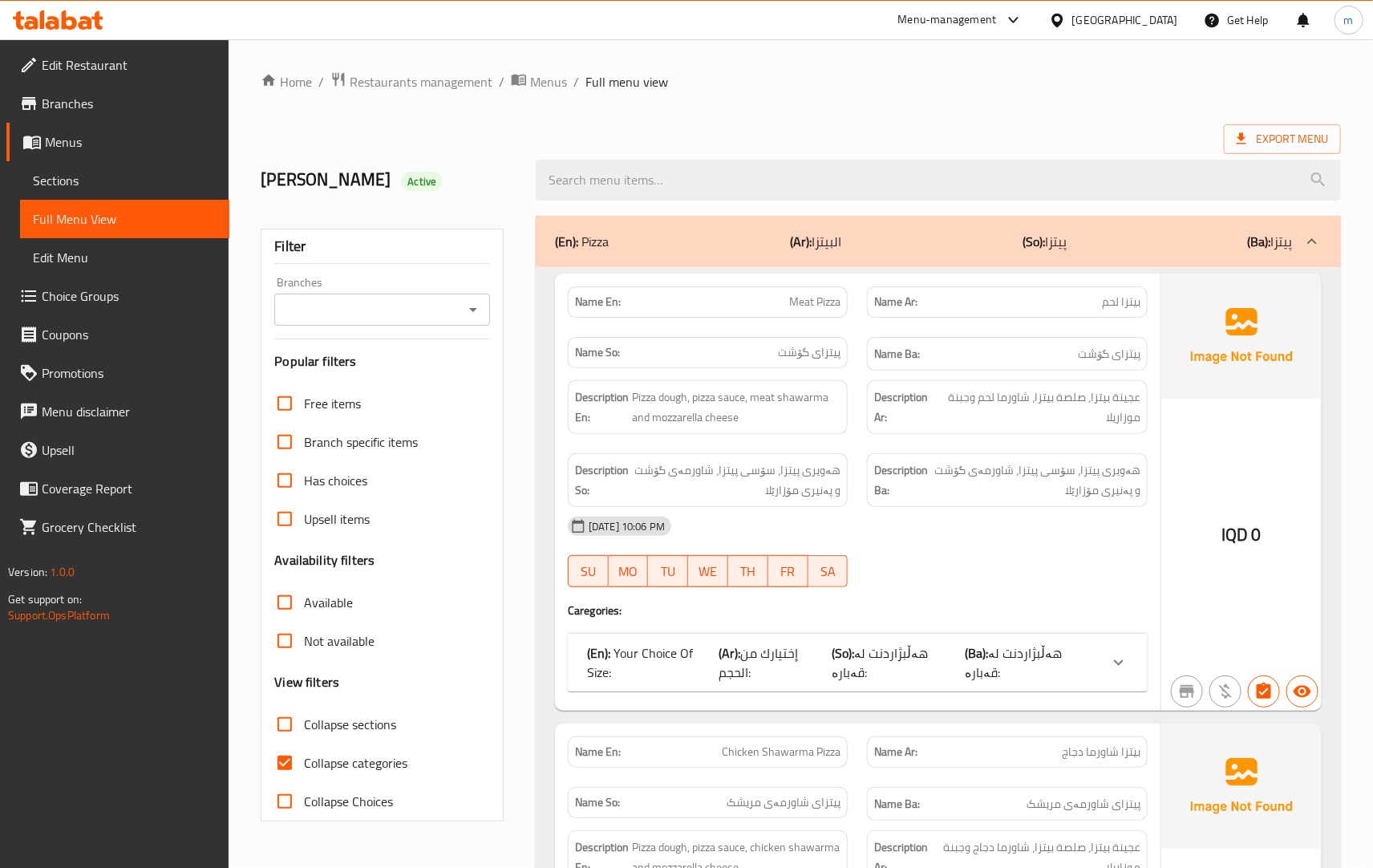
click at [286, 758] on input "Collapse categories" at bounding box center [285, 763] width 39 height 39
checkbox input "false"
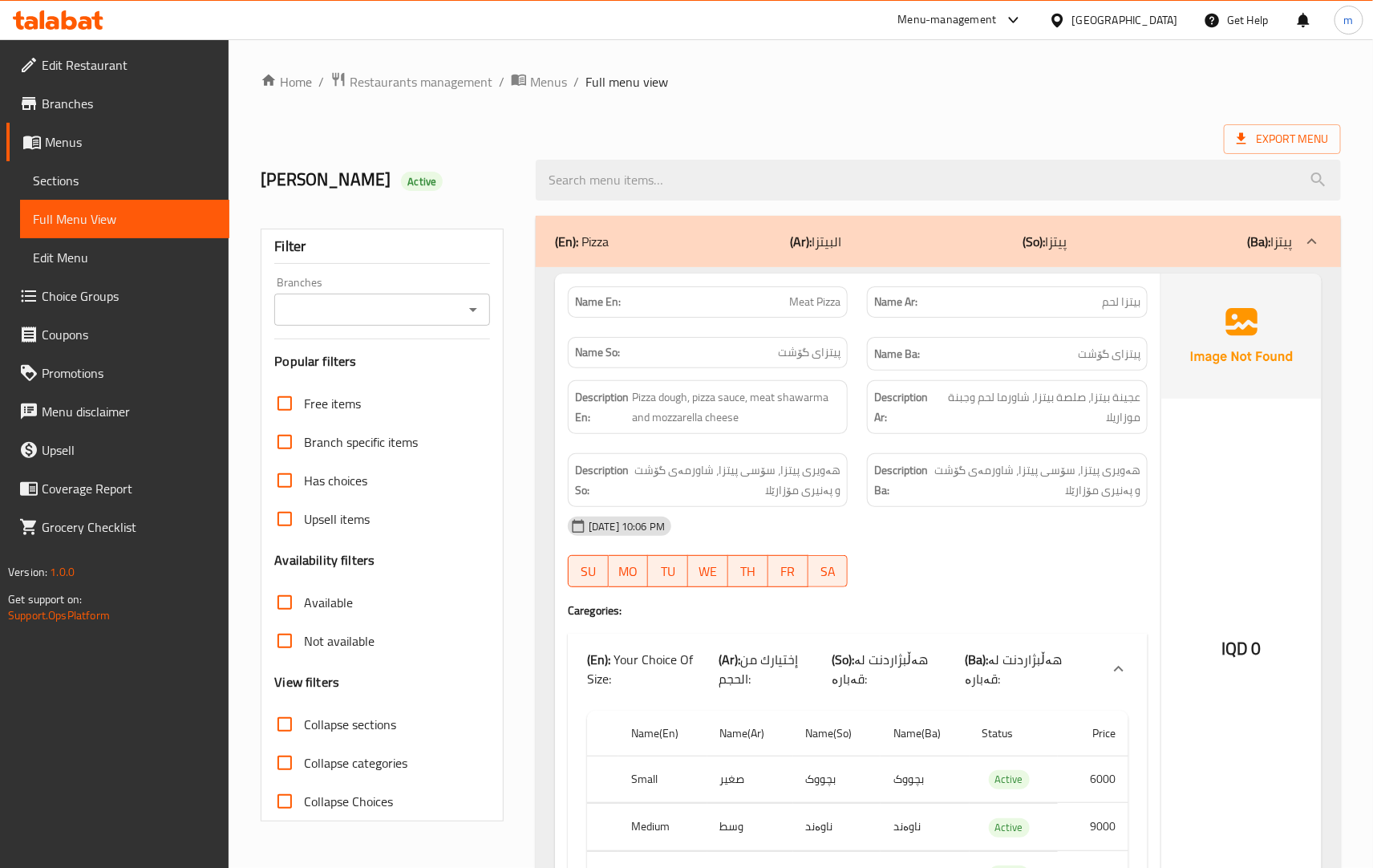
click at [470, 310] on icon "Open" at bounding box center [473, 309] width 19 height 19
click at [403, 373] on span "Burger Queen,Baladiyat" at bounding box center [353, 379] width 131 height 19
type input "Burger Queen,Baladiyat"
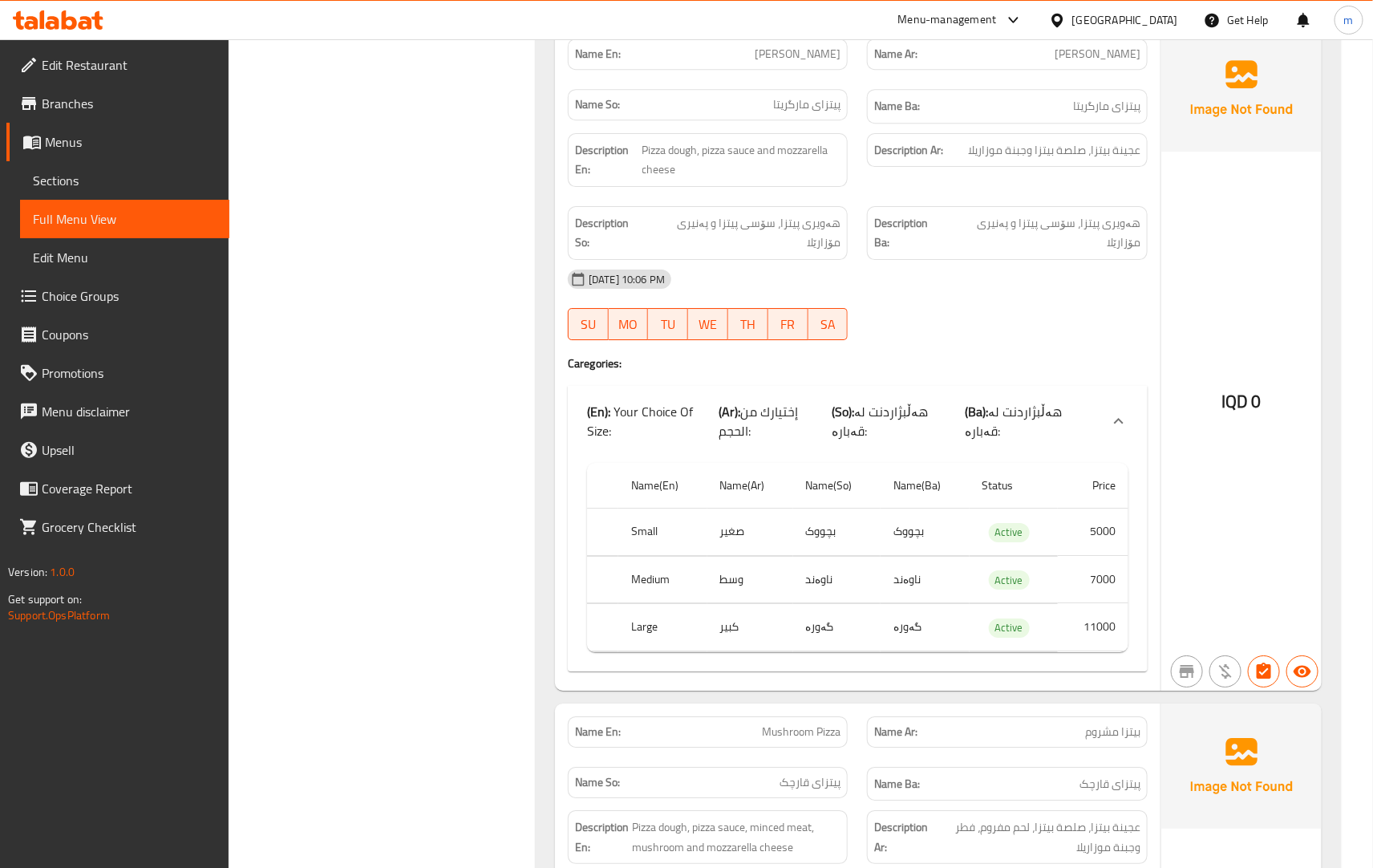
scroll to position [6298, 0]
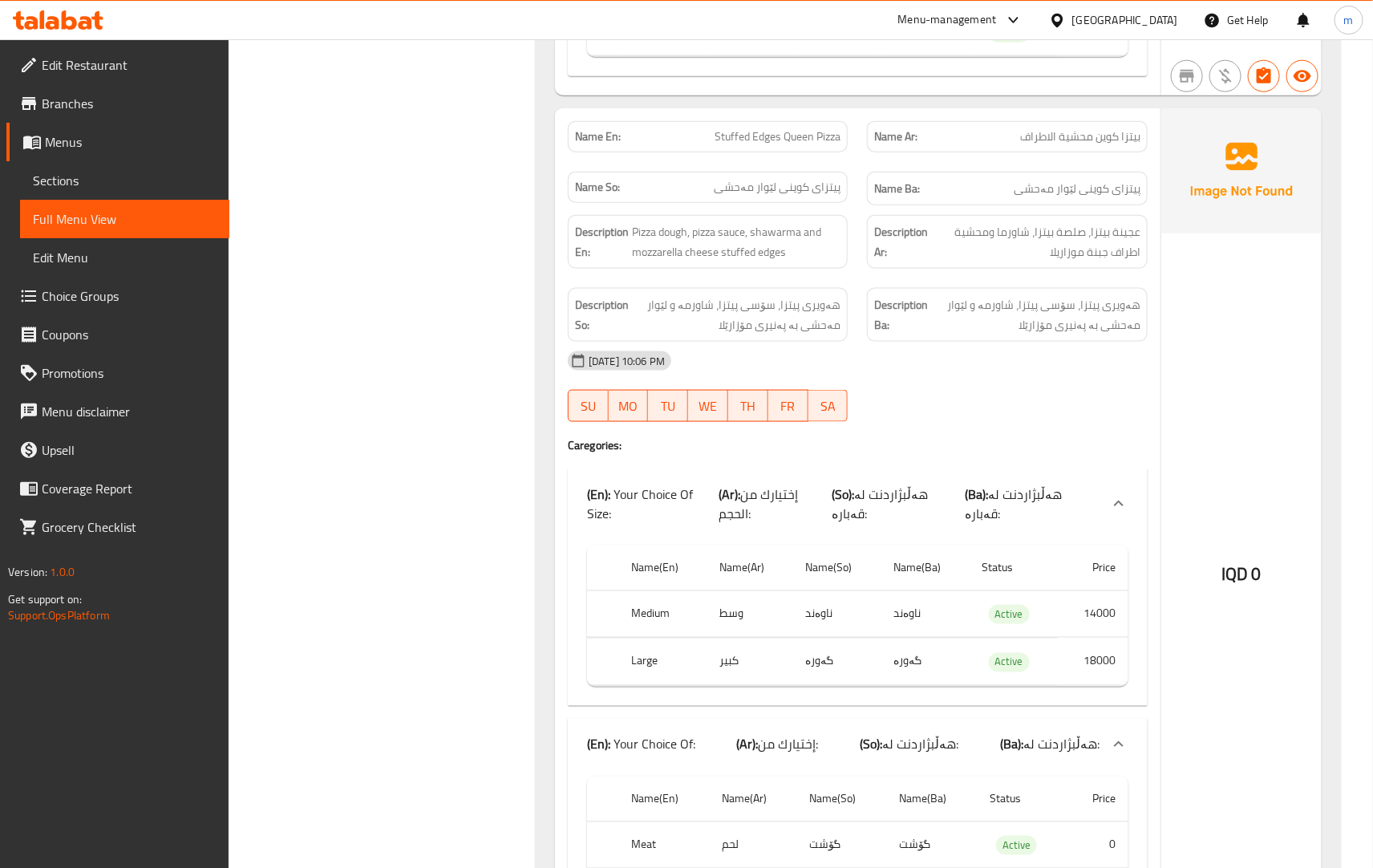
drag, startPoint x: 842, startPoint y: 642, endPoint x: 847, endPoint y: 525, distance: 117.1
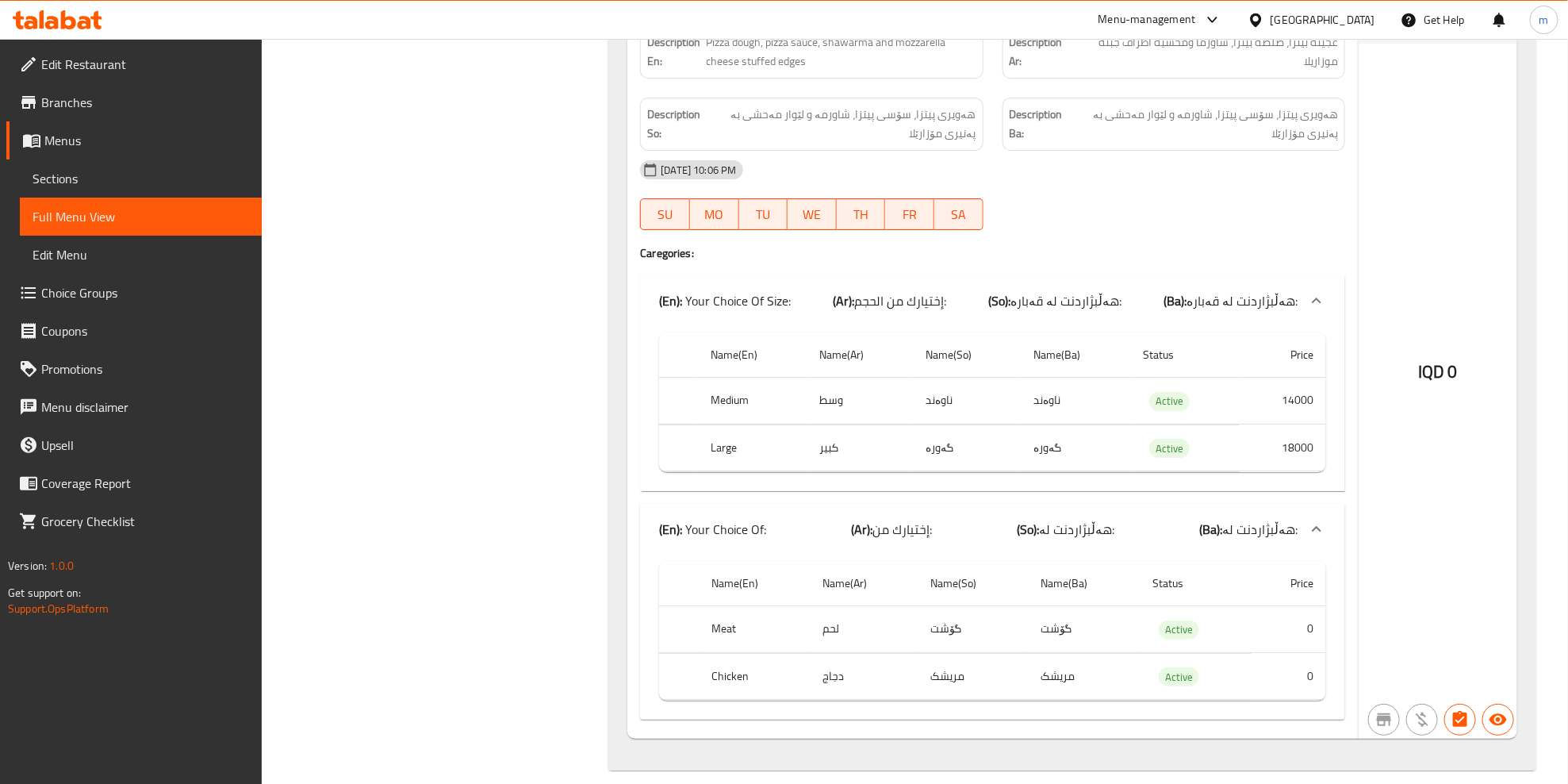
scroll to position [6209, 0]
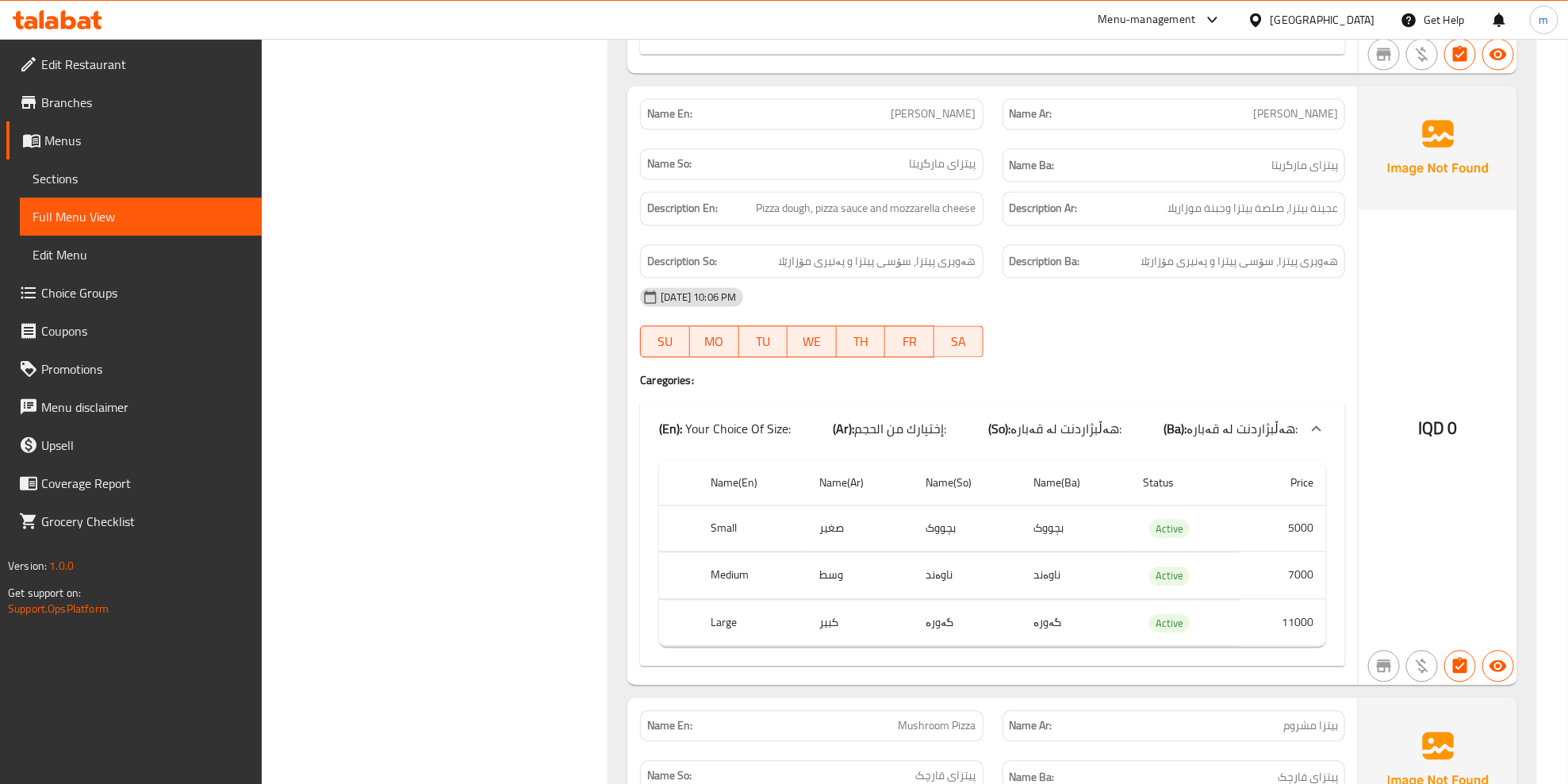
drag, startPoint x: 1260, startPoint y: 330, endPoint x: 1265, endPoint y: 287, distance: 43.3
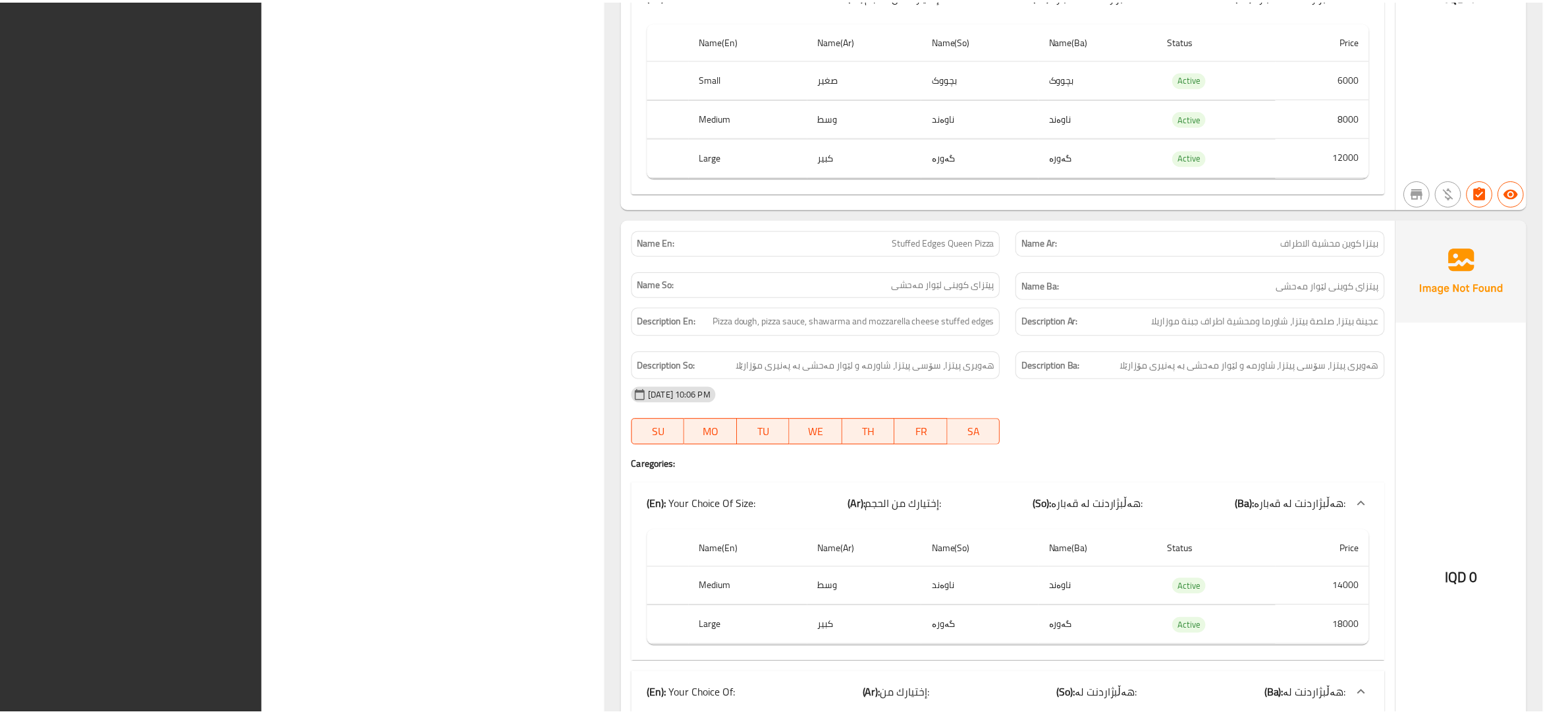
scroll to position [4868, 0]
